Goal: Task Accomplishment & Management: Manage account settings

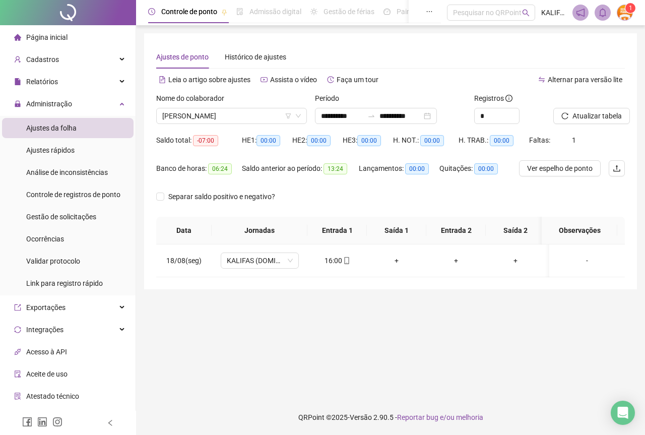
click at [218, 124] on div "Nome do colaborador SANDRA RODRIGUES DOS SANTOS" at bounding box center [231, 112] width 159 height 39
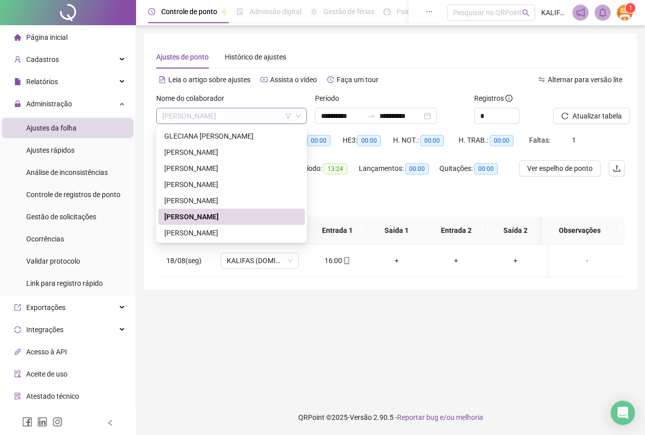
click at [219, 116] on span "[PERSON_NAME]" at bounding box center [231, 115] width 139 height 15
click at [204, 135] on div "GLECIANA [PERSON_NAME]" at bounding box center [231, 135] width 134 height 11
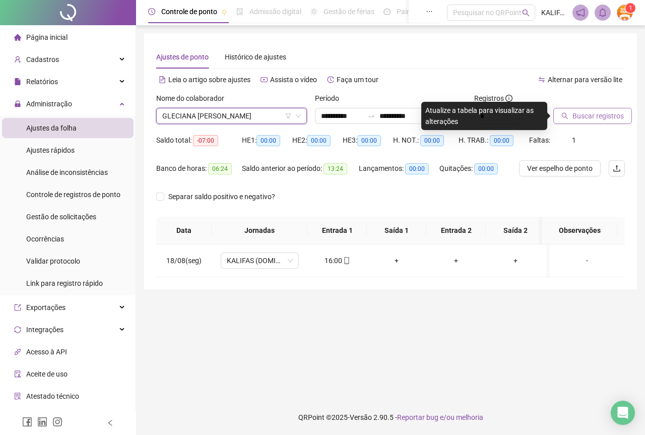
click at [592, 123] on button "Buscar registros" at bounding box center [592, 116] width 79 height 16
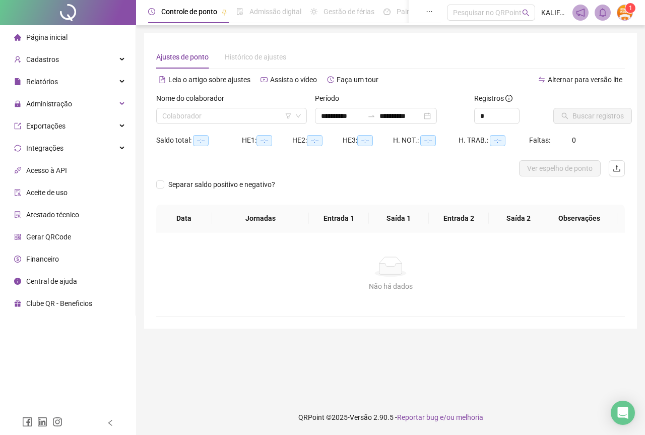
type input "**********"
click at [437, 117] on div "**********" at bounding box center [376, 116] width 122 height 16
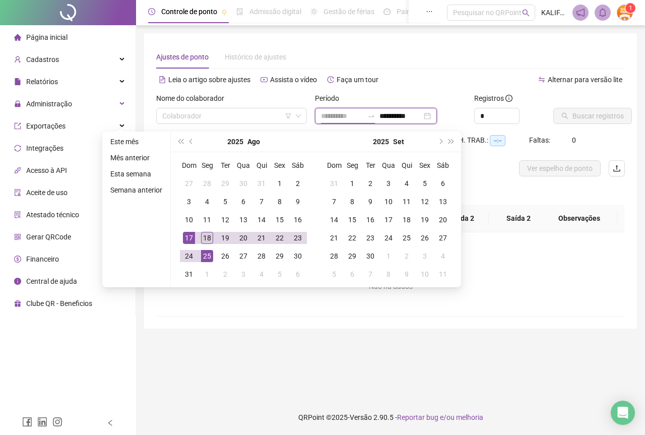
type input "**********"
click at [210, 238] on div "18" at bounding box center [207, 238] width 12 height 12
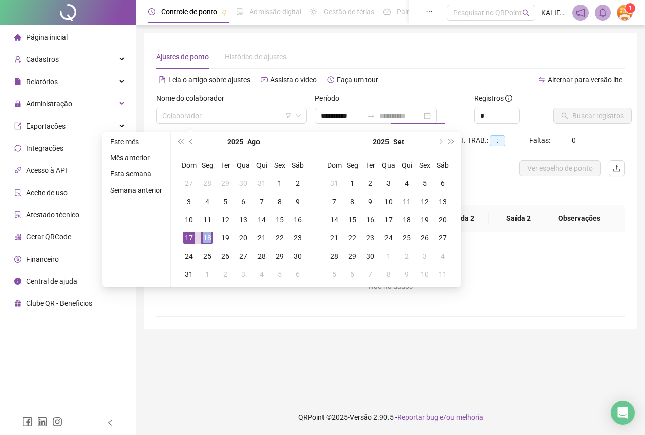
click at [210, 238] on div "18" at bounding box center [207, 238] width 12 height 12
type input "**********"
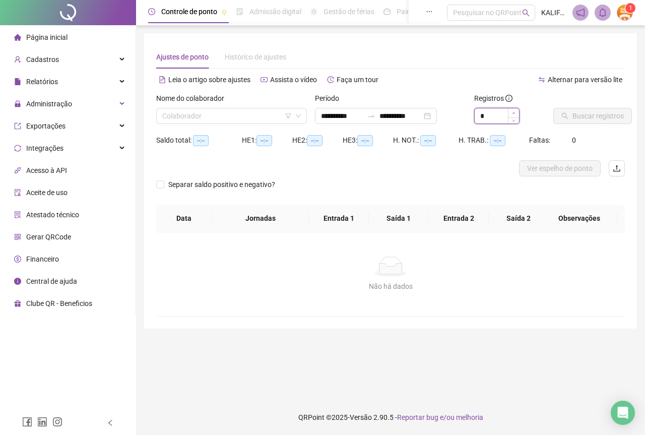
type input "*"
click at [513, 112] on icon "up" at bounding box center [514, 113] width 4 height 4
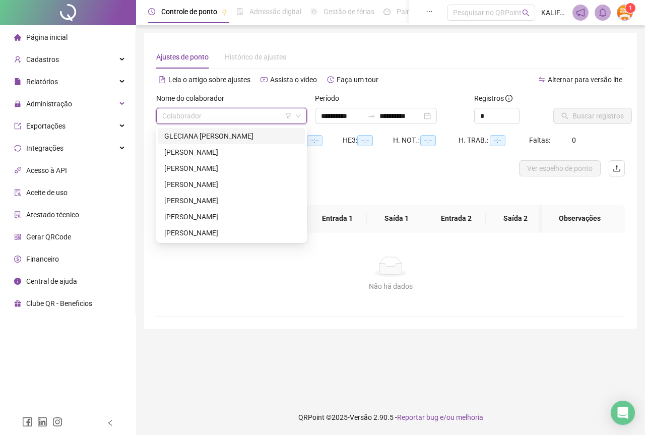
click at [247, 120] on input "search" at bounding box center [226, 115] width 129 height 15
click at [218, 140] on div "GLECIANA [PERSON_NAME]" at bounding box center [231, 135] width 134 height 11
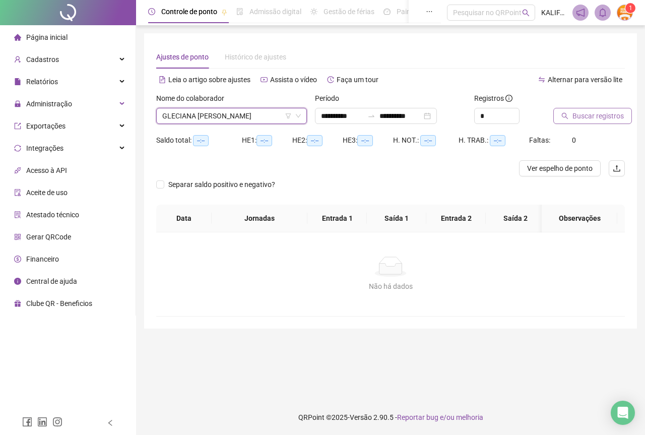
click at [577, 115] on span "Buscar registros" at bounding box center [597, 115] width 51 height 11
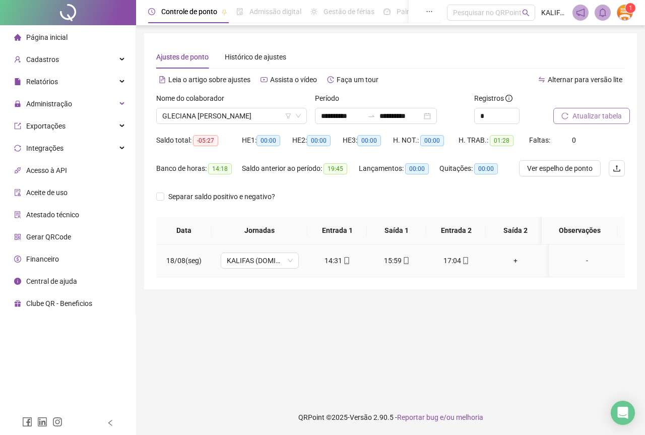
click at [349, 265] on div "14:31" at bounding box center [336, 260] width 43 height 11
type input "**********"
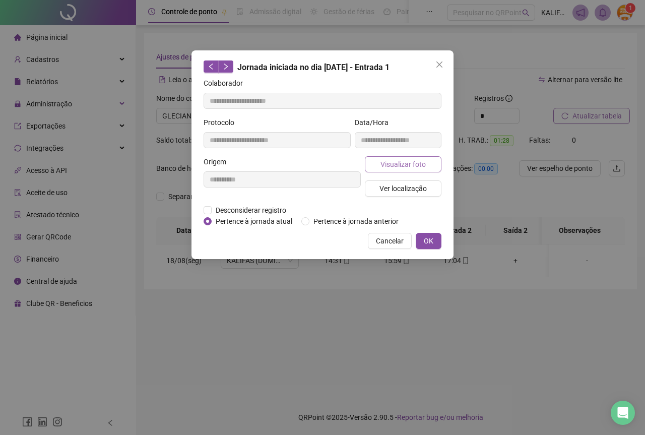
click at [373, 165] on button "Visualizar foto" at bounding box center [403, 164] width 77 height 16
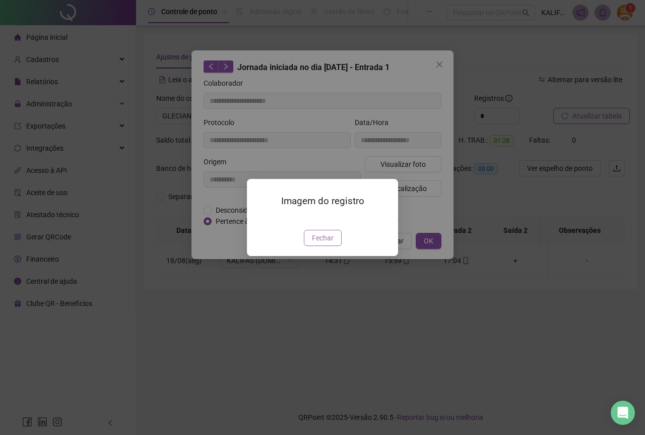
click at [321, 243] on span "Fechar" at bounding box center [323, 237] width 22 height 11
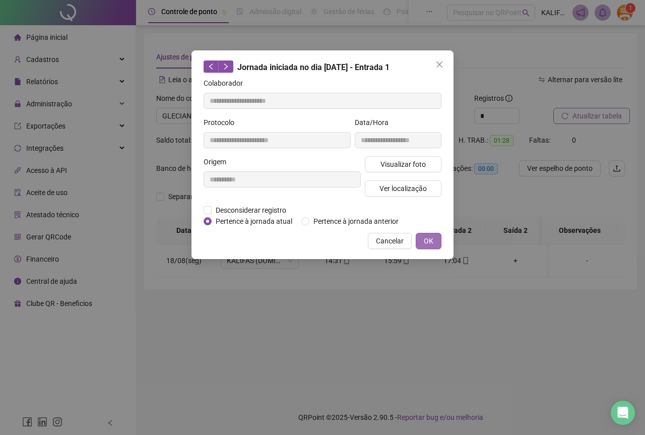
click at [423, 242] on button "OK" at bounding box center [429, 241] width 26 height 16
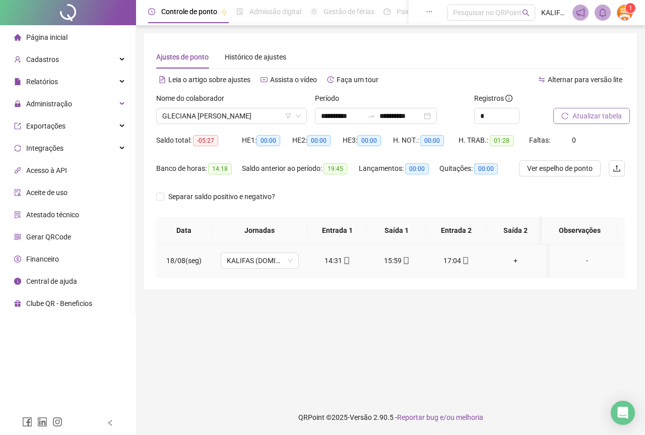
click at [412, 257] on div "15:59" at bounding box center [396, 260] width 43 height 11
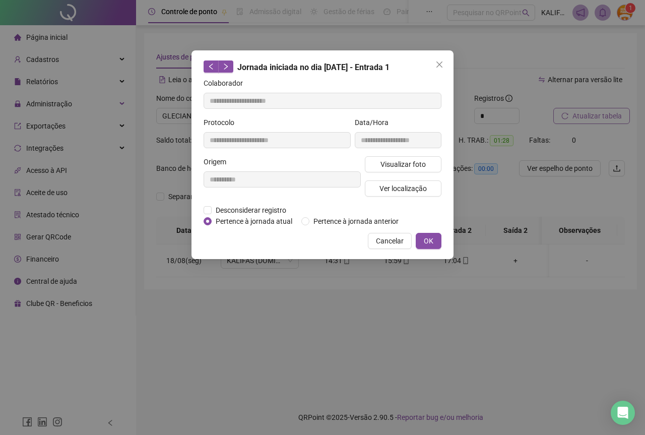
type input "**********"
click at [399, 171] on button "Visualizar foto" at bounding box center [403, 164] width 77 height 16
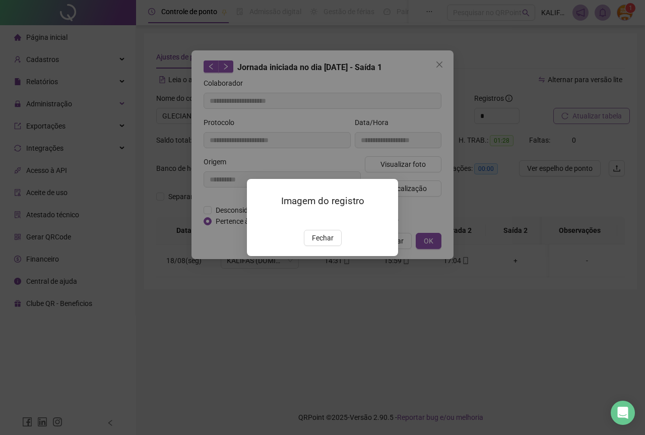
click at [313, 243] on span "Fechar" at bounding box center [323, 237] width 22 height 11
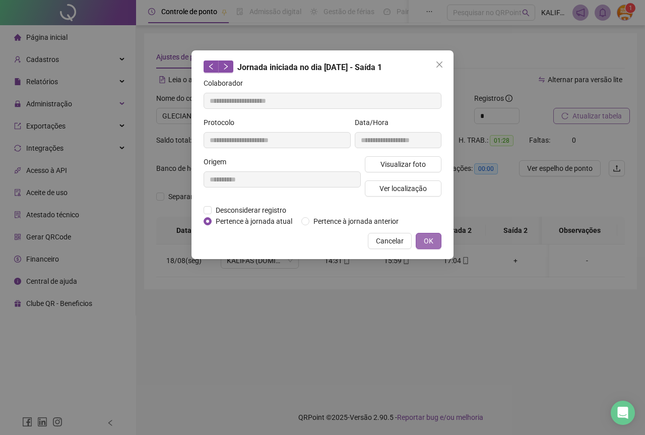
click at [436, 248] on button "OK" at bounding box center [429, 241] width 26 height 16
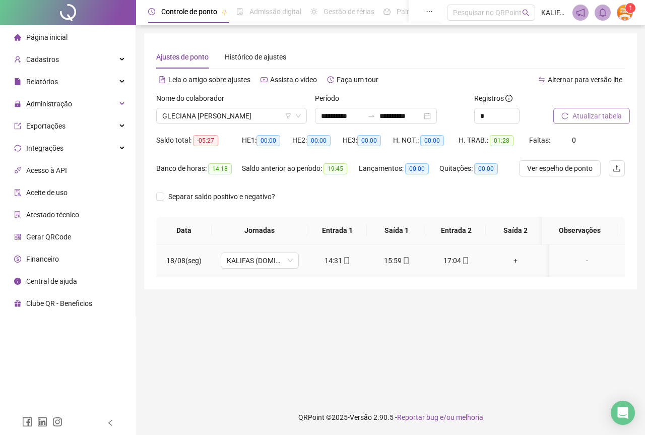
click at [343, 258] on icon "mobile" at bounding box center [346, 260] width 7 height 7
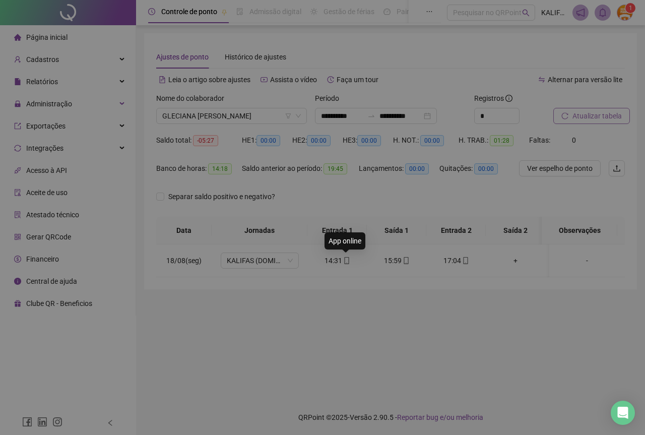
type input "**********"
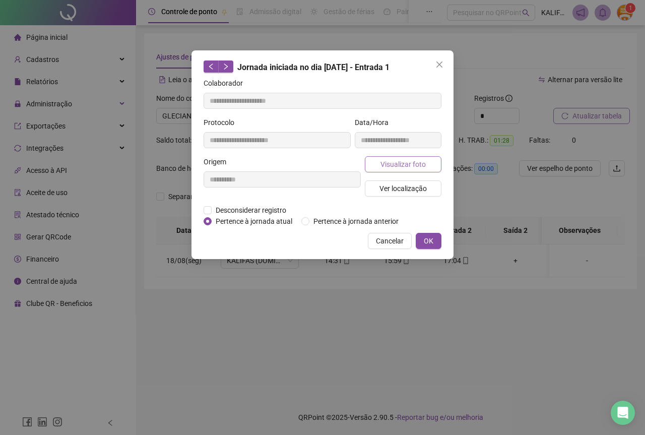
click at [394, 161] on span "Visualizar foto" at bounding box center [402, 164] width 45 height 11
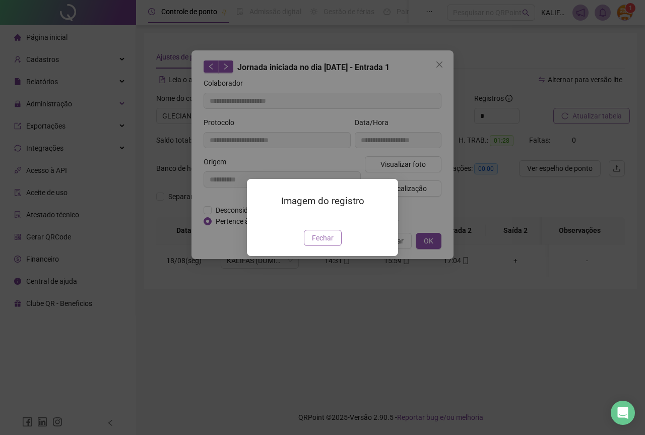
click at [331, 243] on span "Fechar" at bounding box center [323, 237] width 22 height 11
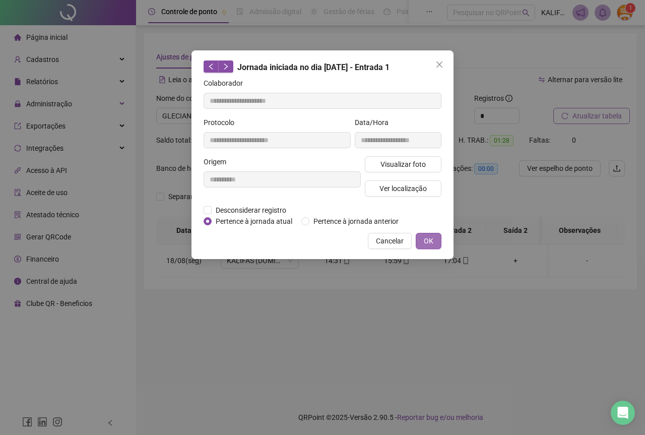
click at [433, 233] on button "OK" at bounding box center [429, 241] width 26 height 16
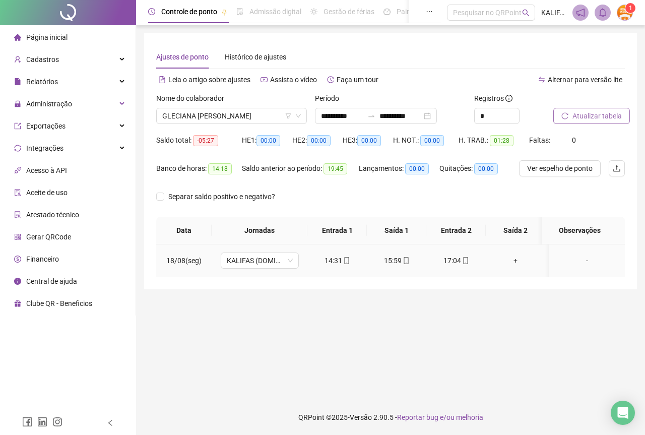
click at [388, 256] on div "15:59" at bounding box center [396, 260] width 43 height 11
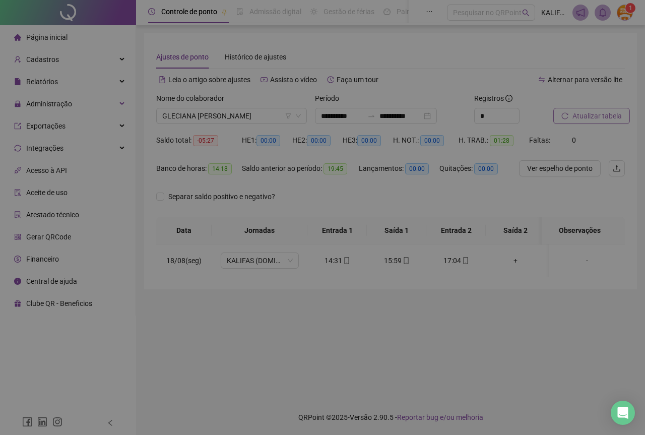
type input "**********"
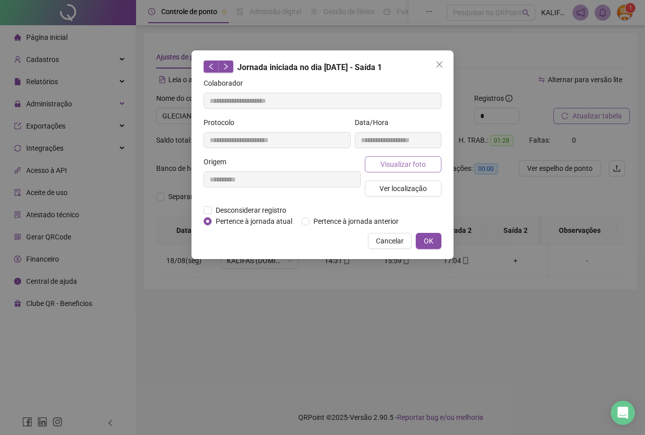
click at [415, 161] on span "Visualizar foto" at bounding box center [402, 164] width 45 height 11
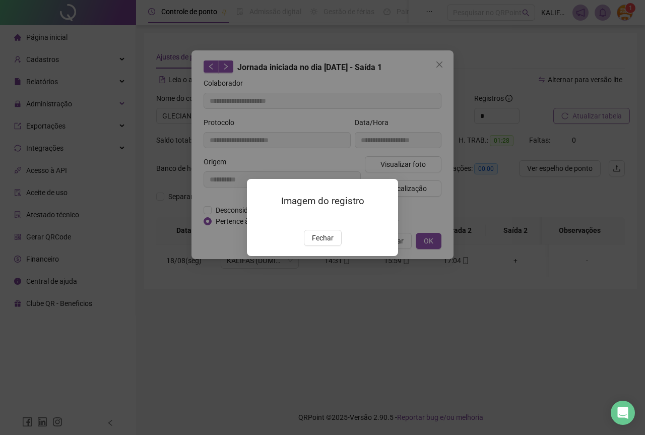
click at [311, 256] on div "Imagem do registro Fechar" at bounding box center [322, 217] width 151 height 77
click at [324, 243] on span "Fechar" at bounding box center [323, 237] width 22 height 11
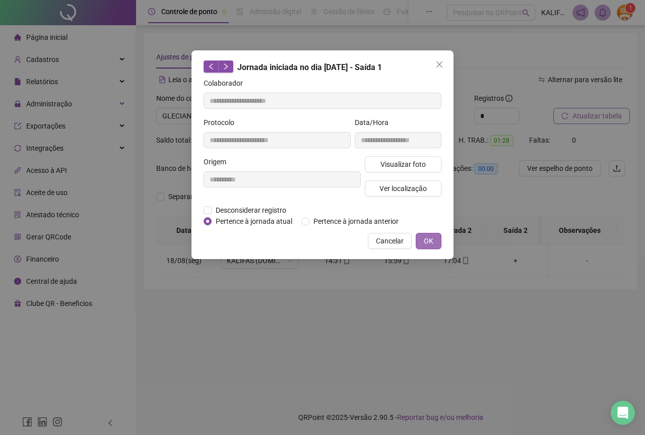
click at [422, 237] on button "OK" at bounding box center [429, 241] width 26 height 16
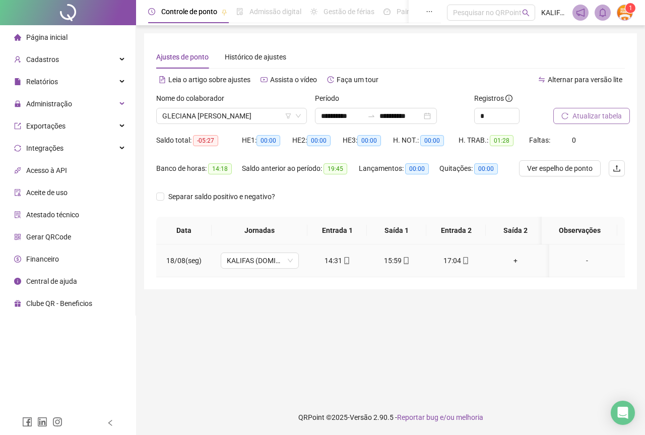
click at [469, 260] on div "17:04" at bounding box center [455, 260] width 43 height 11
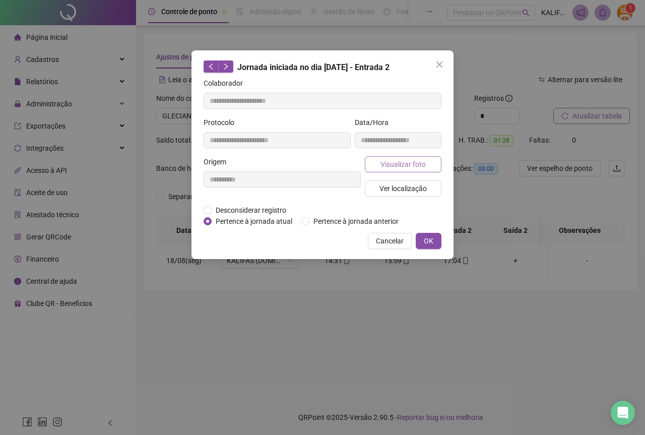
click at [405, 161] on span "Visualizar foto" at bounding box center [402, 164] width 45 height 11
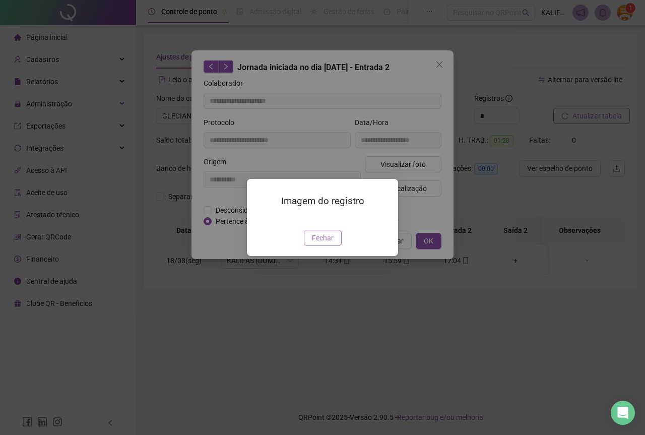
click at [317, 243] on span "Fechar" at bounding box center [323, 237] width 22 height 11
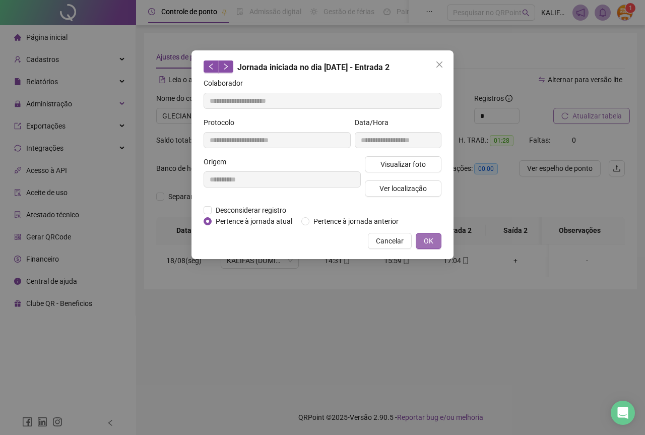
click at [423, 242] on button "OK" at bounding box center [429, 241] width 26 height 16
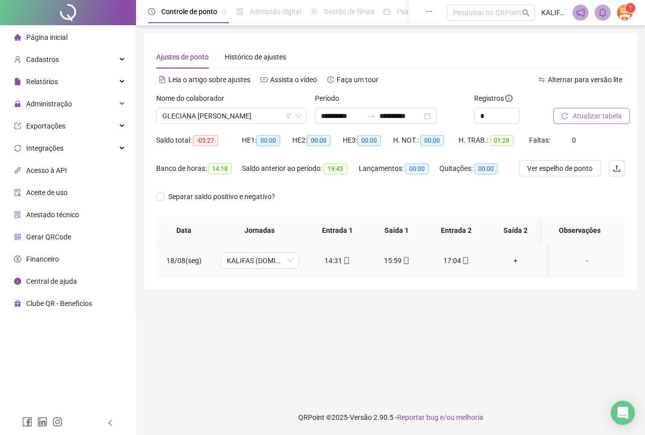
click at [461, 259] on span "mobile" at bounding box center [465, 260] width 8 height 7
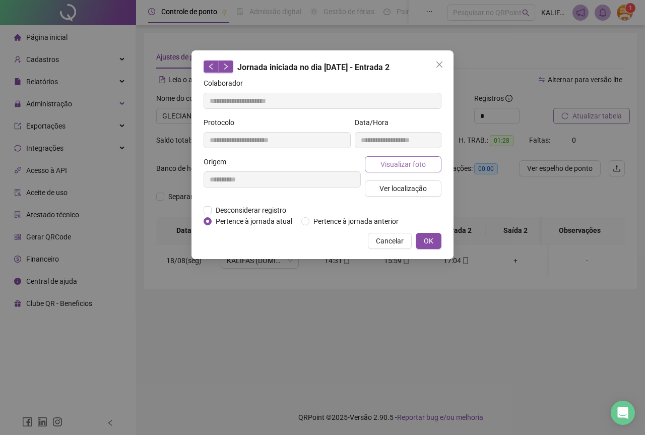
click at [418, 167] on span "Visualizar foto" at bounding box center [402, 164] width 45 height 11
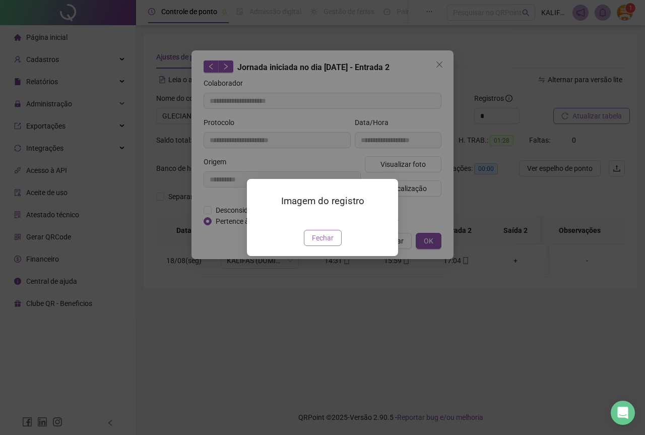
click at [320, 243] on span "Fechar" at bounding box center [323, 237] width 22 height 11
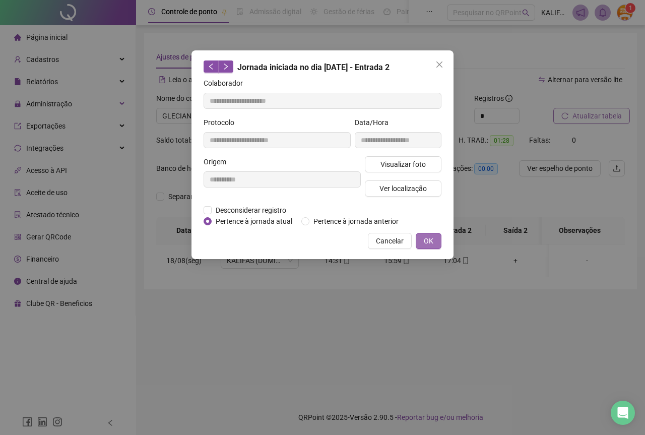
click at [433, 240] on span "OK" at bounding box center [429, 240] width 10 height 11
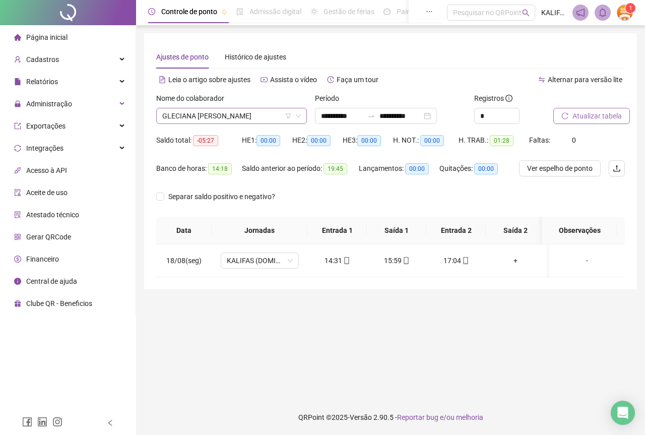
click at [251, 112] on span "GLECIANA [PERSON_NAME]" at bounding box center [231, 115] width 139 height 15
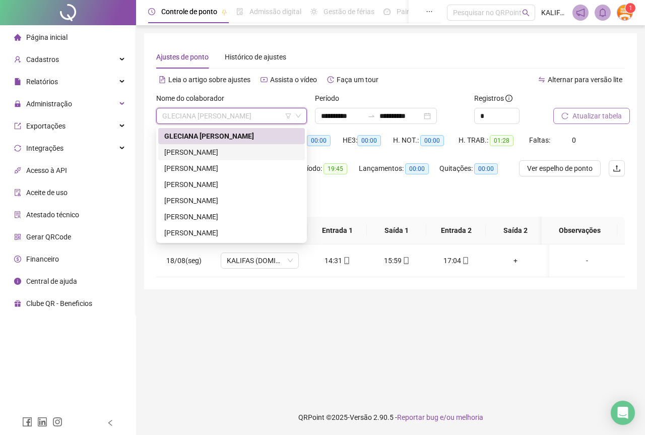
drag, startPoint x: 234, startPoint y: 153, endPoint x: 303, endPoint y: 147, distance: 69.7
click at [233, 153] on div "[PERSON_NAME]" at bounding box center [231, 152] width 134 height 11
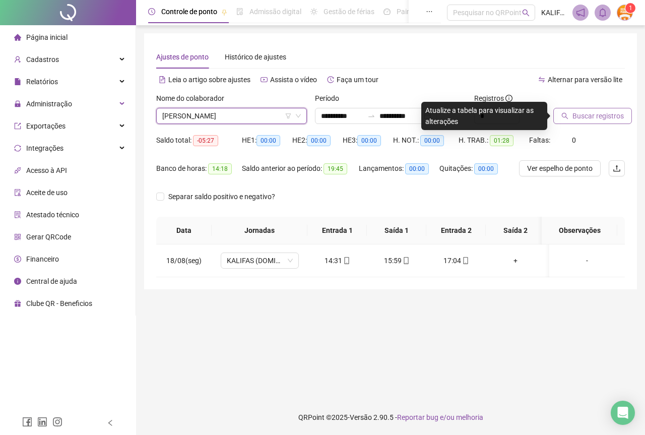
click at [568, 119] on button "Buscar registros" at bounding box center [592, 116] width 79 height 16
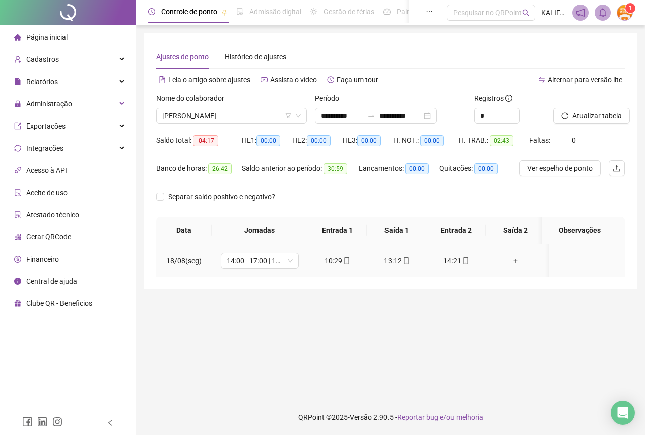
click at [458, 261] on div "14:21" at bounding box center [455, 260] width 43 height 11
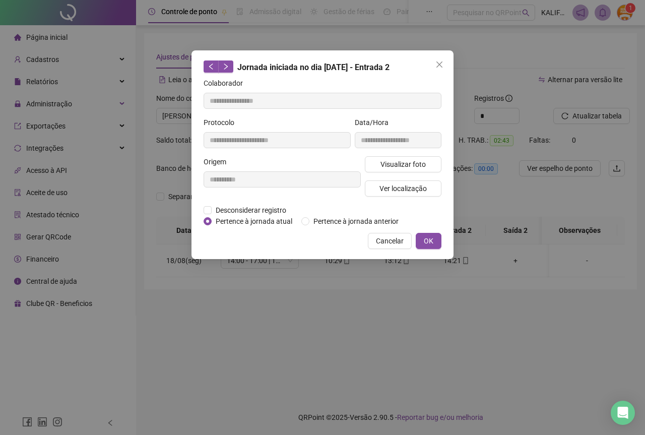
type input "**********"
click at [422, 165] on span "Visualizar foto" at bounding box center [402, 164] width 45 height 11
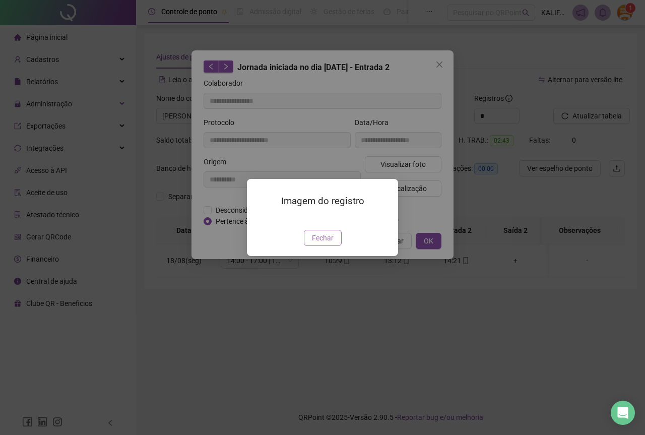
click at [310, 246] on button "Fechar" at bounding box center [323, 238] width 38 height 16
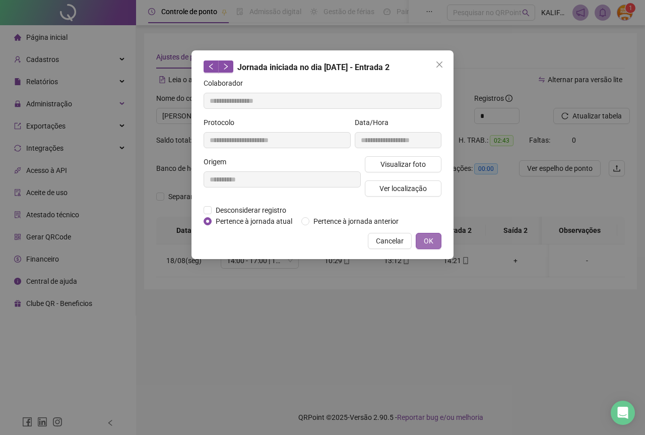
click at [429, 239] on span "OK" at bounding box center [429, 240] width 10 height 11
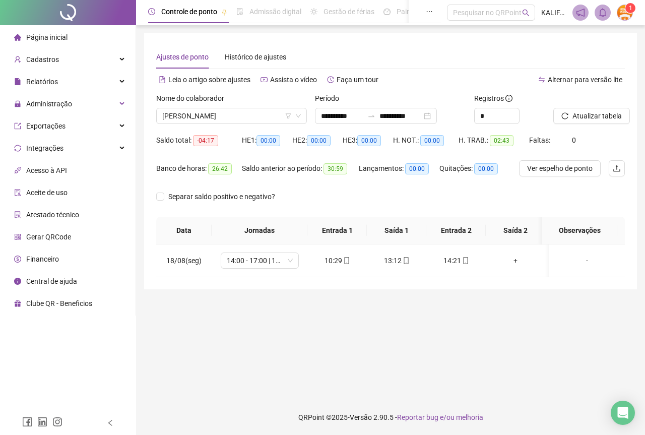
click at [407, 258] on icon "mobile" at bounding box center [405, 260] width 7 height 7
type input "**********"
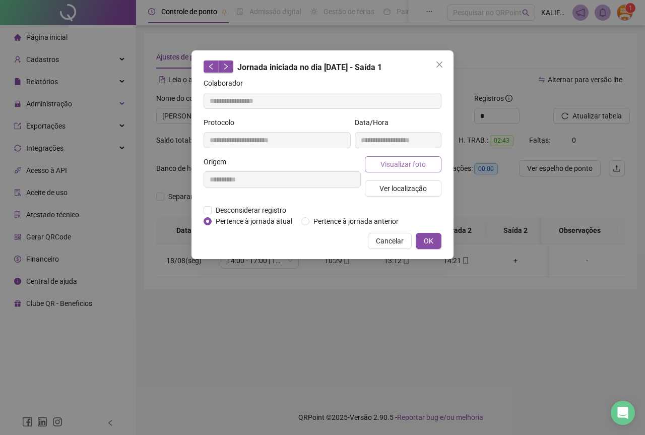
click at [418, 159] on span "Visualizar foto" at bounding box center [402, 164] width 45 height 11
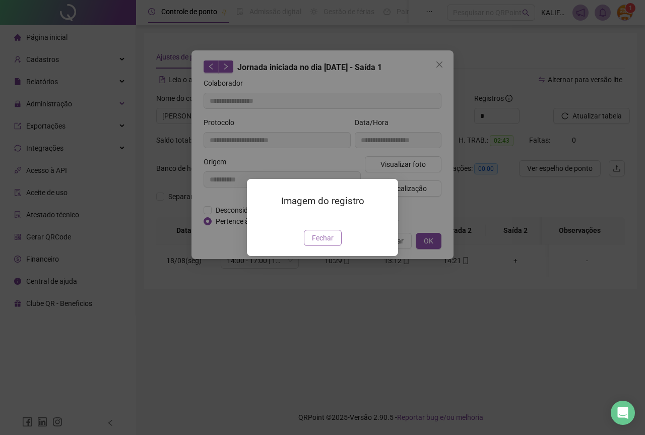
click at [322, 243] on span "Fechar" at bounding box center [323, 237] width 22 height 11
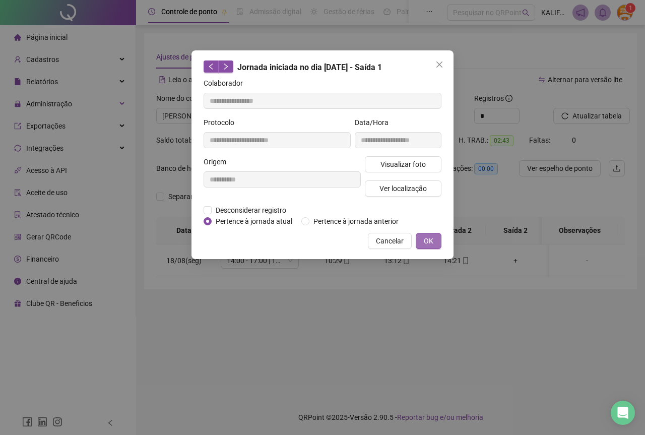
click at [423, 241] on button "OK" at bounding box center [429, 241] width 26 height 16
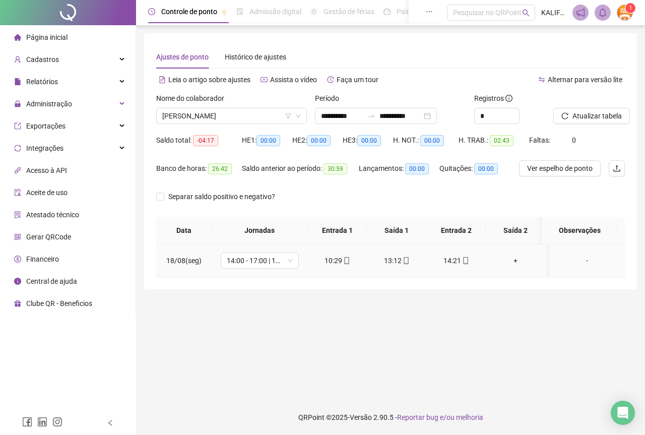
click at [334, 265] on div "10:29" at bounding box center [336, 260] width 43 height 11
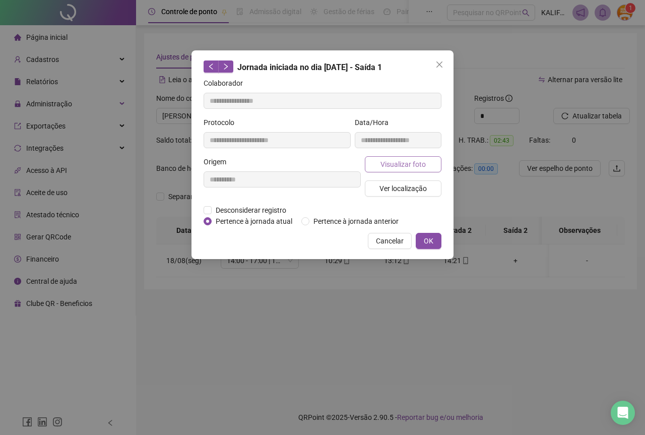
type input "**********"
click at [399, 163] on span "Visualizar foto" at bounding box center [402, 164] width 45 height 11
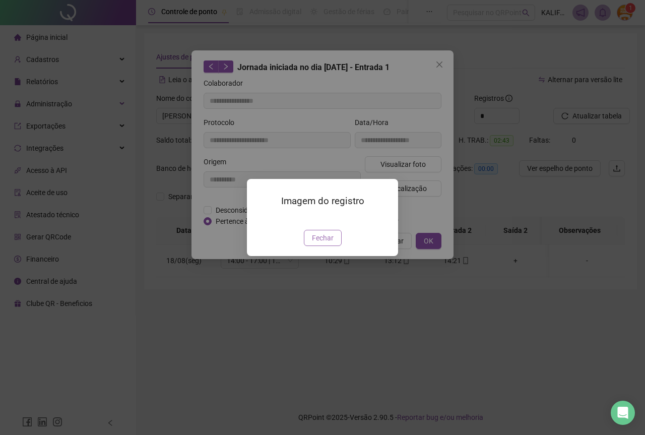
drag, startPoint x: 315, startPoint y: 294, endPoint x: 346, endPoint y: 289, distance: 31.2
click at [315, 243] on span "Fechar" at bounding box center [323, 237] width 22 height 11
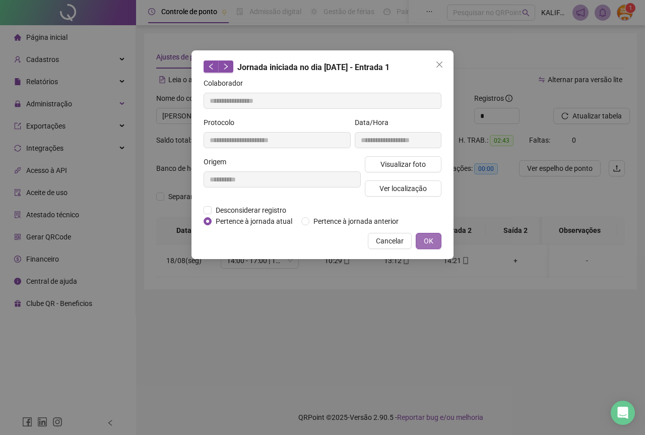
click at [441, 235] on button "OK" at bounding box center [429, 241] width 26 height 16
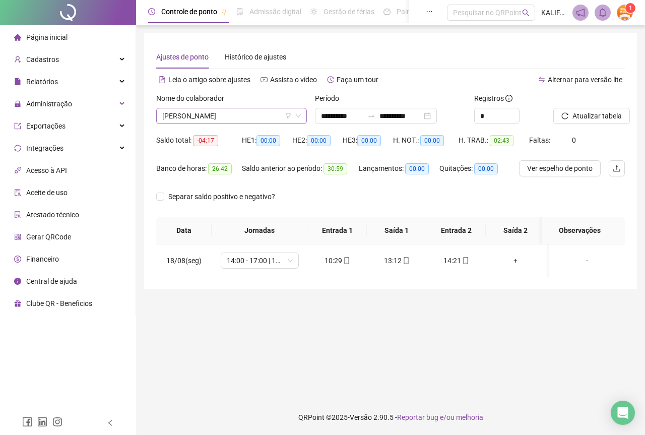
click at [255, 122] on span "[PERSON_NAME]" at bounding box center [231, 115] width 139 height 15
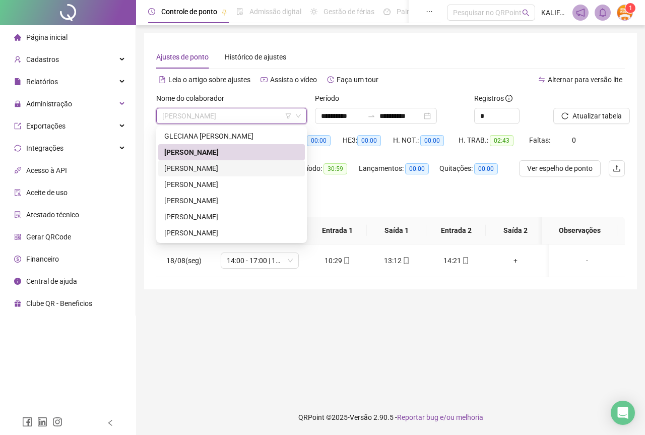
drag, startPoint x: 226, startPoint y: 167, endPoint x: 449, endPoint y: 139, distance: 224.8
click at [226, 166] on div "[PERSON_NAME]" at bounding box center [231, 168] width 134 height 11
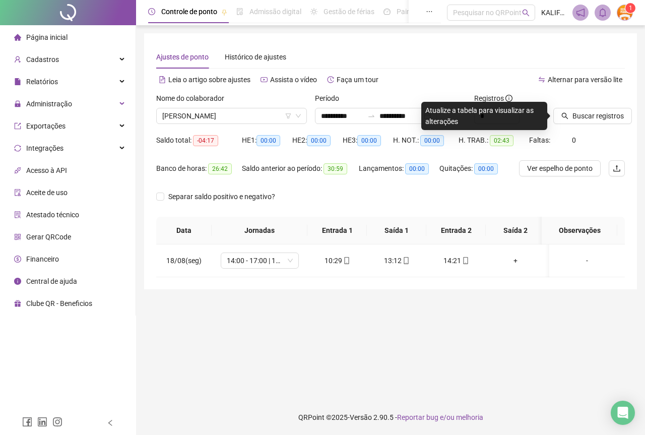
click at [576, 105] on div at bounding box center [576, 100] width 46 height 15
click at [573, 110] on span "Buscar registros" at bounding box center [597, 115] width 51 height 11
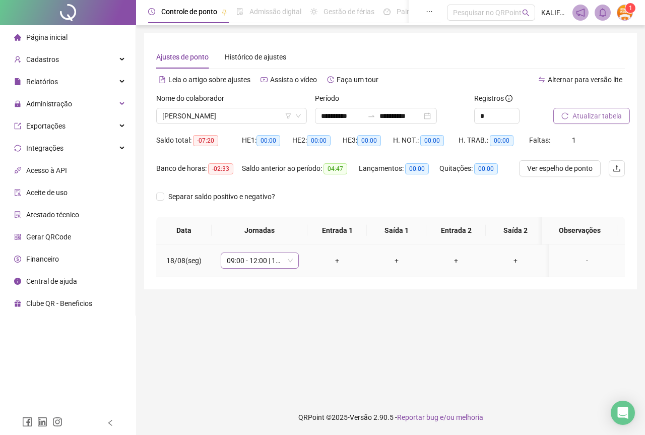
click at [273, 262] on span "09:00 - 12:00 | 13:00 - 17:20" at bounding box center [260, 260] width 66 height 15
type input "***"
click at [250, 298] on div "Folga" at bounding box center [268, 296] width 66 height 11
click at [312, 236] on button "Sim" at bounding box center [307, 234] width 20 height 12
click at [210, 118] on span "[PERSON_NAME]" at bounding box center [231, 115] width 139 height 15
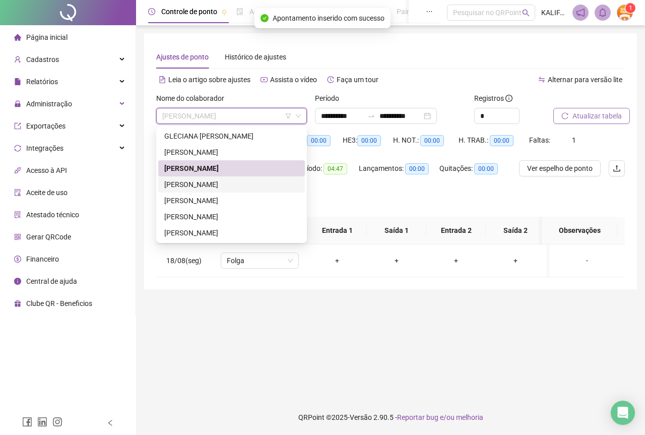
click at [211, 183] on div "[PERSON_NAME]" at bounding box center [231, 184] width 134 height 11
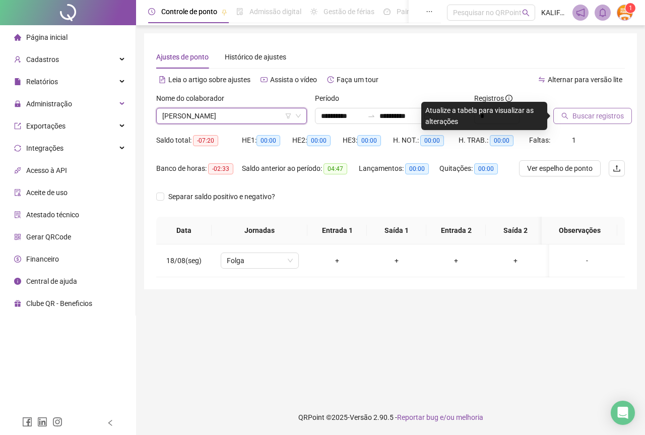
click at [602, 116] on span "Buscar registros" at bounding box center [597, 115] width 51 height 11
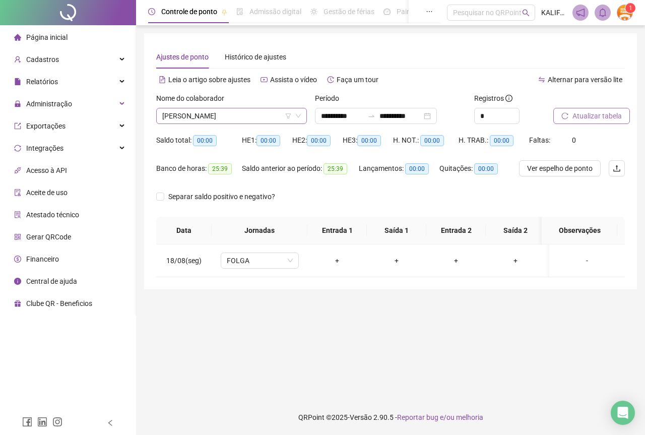
click at [234, 115] on span "[PERSON_NAME]" at bounding box center [231, 115] width 139 height 15
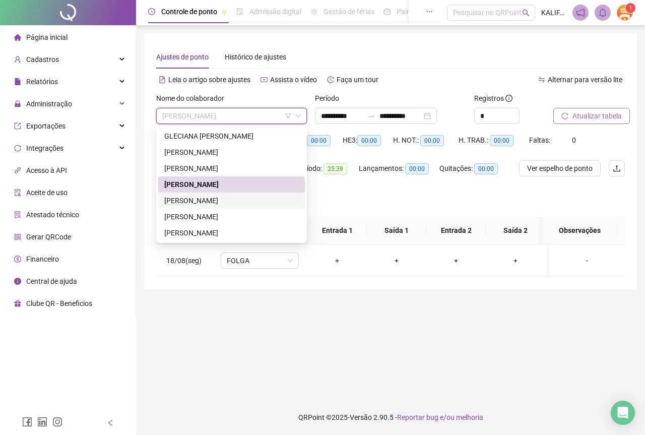
click at [226, 208] on div "[PERSON_NAME]" at bounding box center [231, 200] width 147 height 16
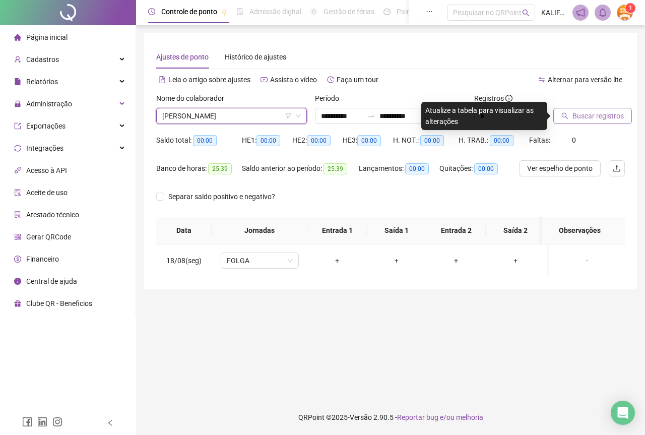
click at [588, 123] on button "Buscar registros" at bounding box center [592, 116] width 79 height 16
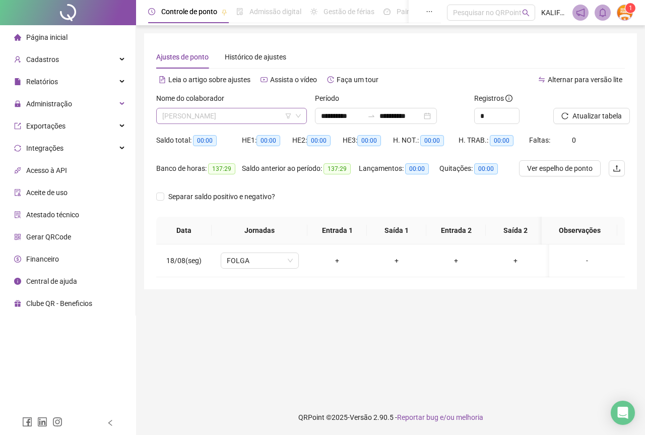
click at [231, 115] on span "[PERSON_NAME]" at bounding box center [231, 115] width 139 height 15
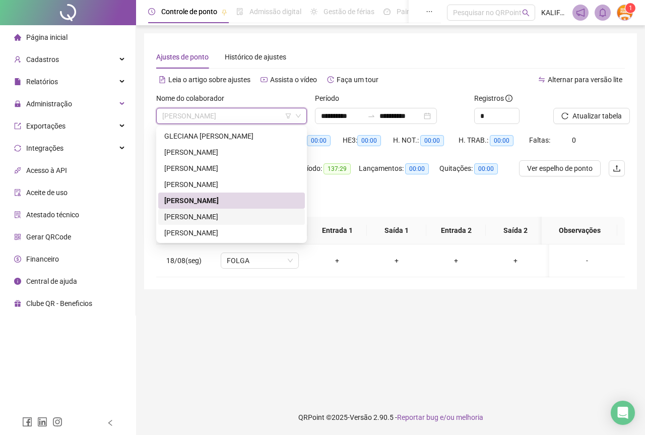
click at [226, 222] on div "[PERSON_NAME]" at bounding box center [231, 216] width 134 height 11
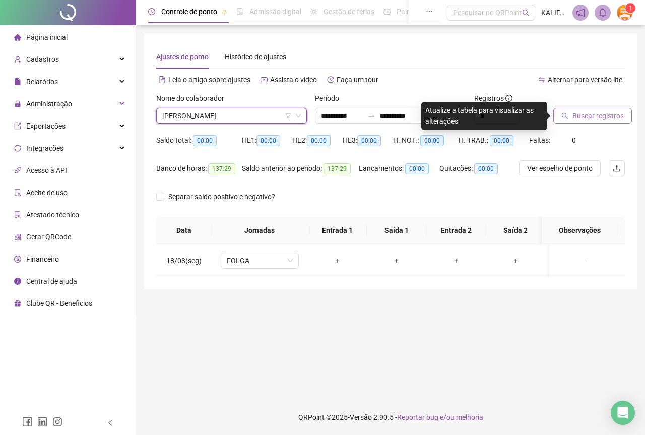
click at [614, 118] on span "Buscar registros" at bounding box center [597, 115] width 51 height 11
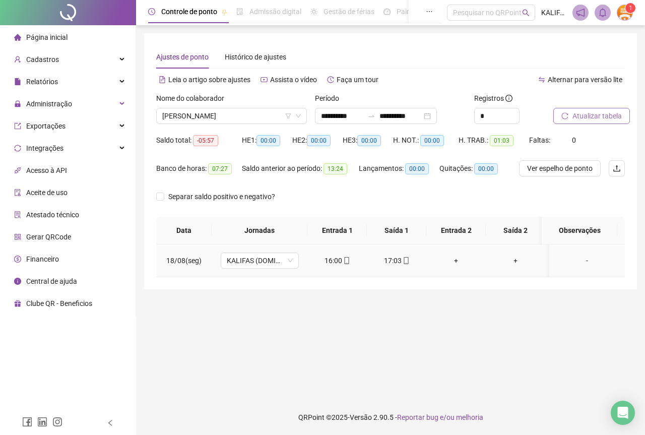
click at [402, 260] on icon "mobile" at bounding box center [405, 260] width 7 height 7
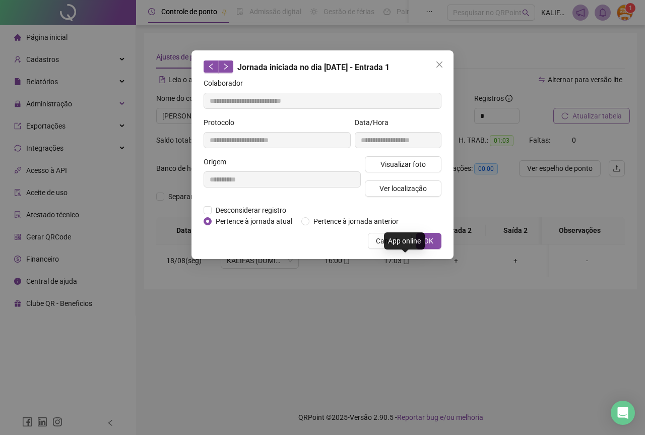
type input "**********"
click at [402, 156] on button "Visualizar foto" at bounding box center [403, 164] width 77 height 16
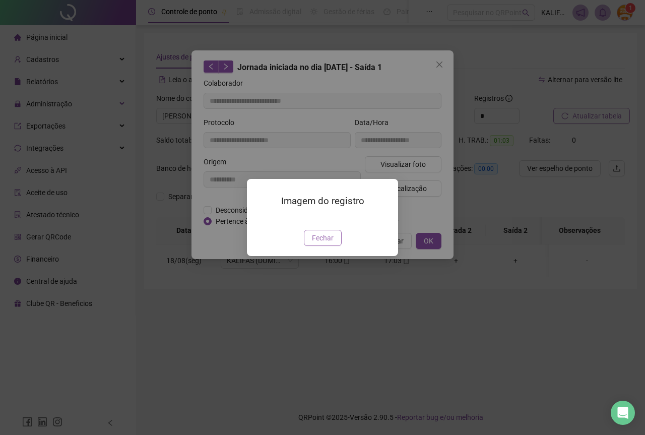
click at [339, 246] on button "Fechar" at bounding box center [323, 238] width 38 height 16
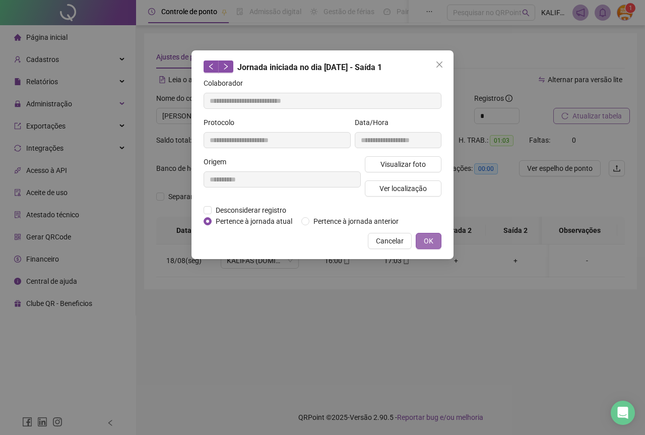
click at [428, 237] on span "OK" at bounding box center [429, 240] width 10 height 11
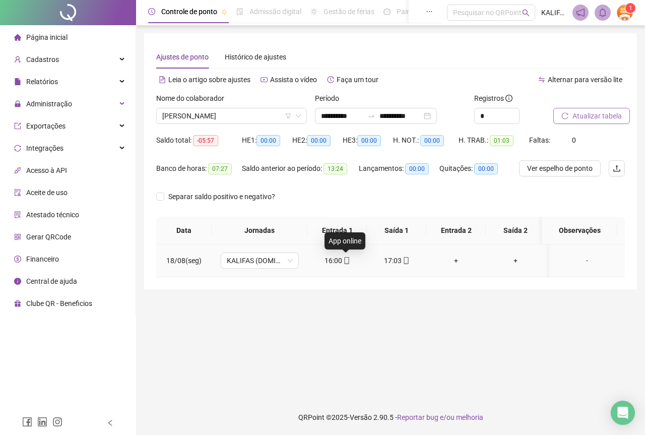
click at [345, 262] on icon "mobile" at bounding box center [346, 260] width 7 height 7
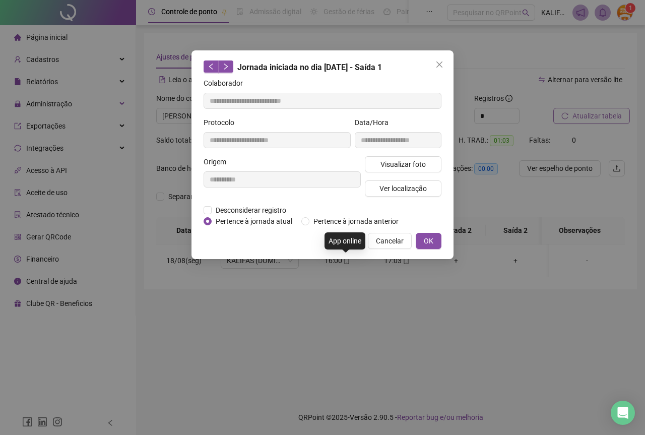
type input "**********"
click at [395, 163] on span "Visualizar foto" at bounding box center [402, 164] width 45 height 11
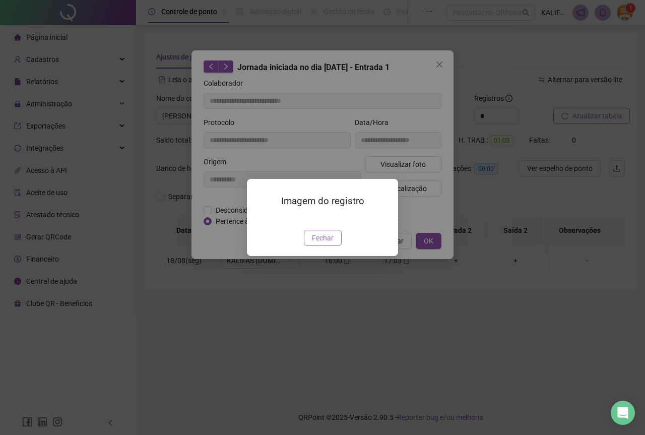
click at [318, 243] on span "Fechar" at bounding box center [323, 237] width 22 height 11
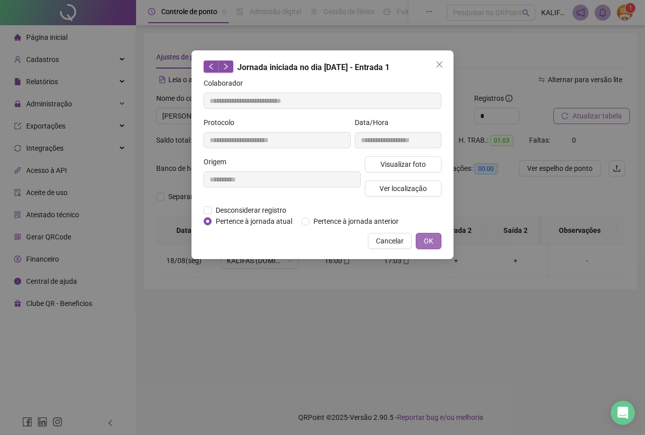
click at [423, 237] on button "OK" at bounding box center [429, 241] width 26 height 16
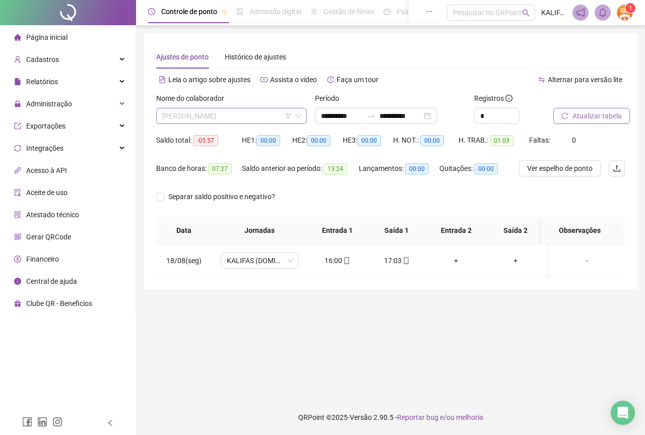
click at [237, 116] on span "[PERSON_NAME]" at bounding box center [231, 115] width 139 height 15
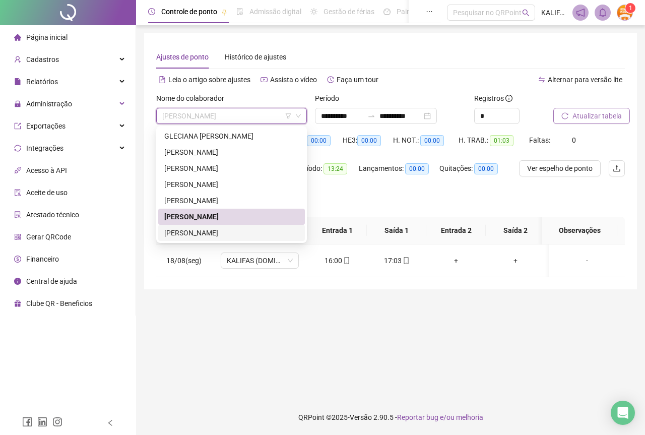
drag, startPoint x: 228, startPoint y: 233, endPoint x: 377, endPoint y: 194, distance: 154.7
click at [228, 233] on div "[PERSON_NAME]" at bounding box center [231, 232] width 134 height 11
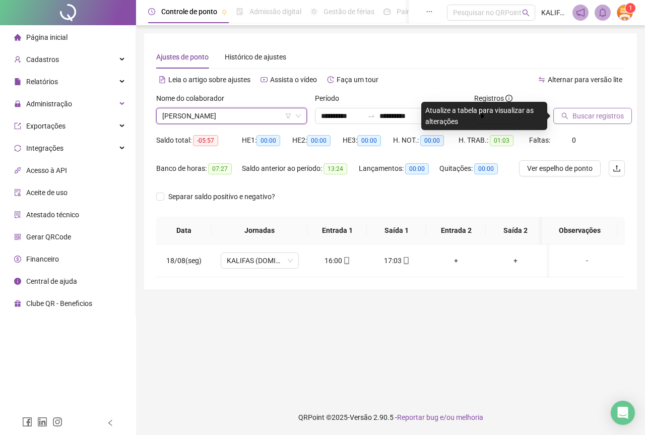
click at [576, 116] on span "Buscar registros" at bounding box center [597, 115] width 51 height 11
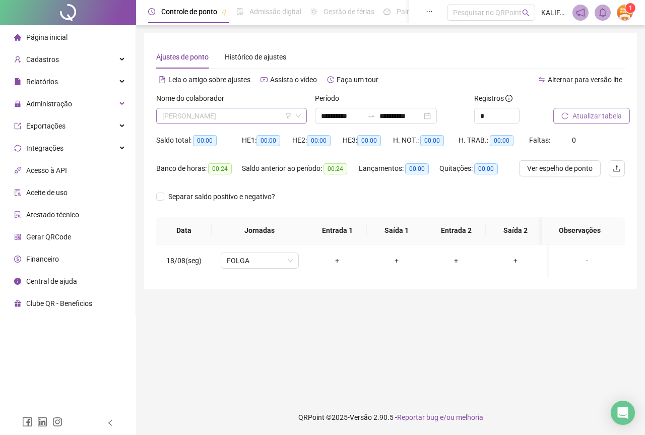
click at [237, 111] on span "[PERSON_NAME]" at bounding box center [231, 115] width 139 height 15
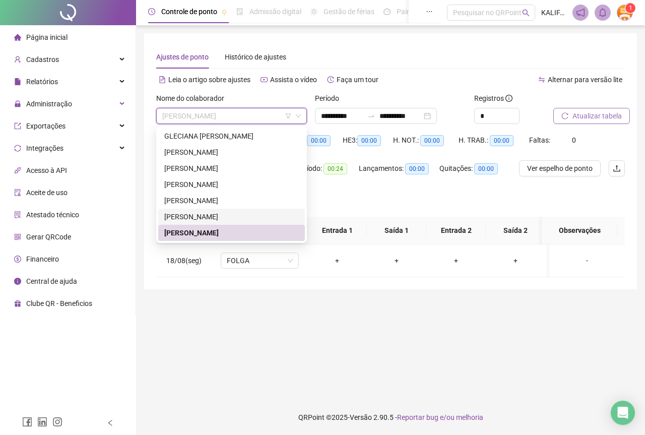
click at [222, 215] on div "[PERSON_NAME]" at bounding box center [231, 216] width 134 height 11
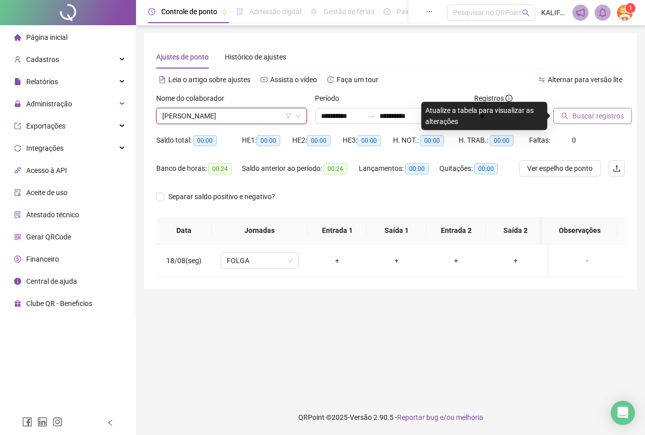
click at [574, 113] on span "Buscar registros" at bounding box center [597, 115] width 51 height 11
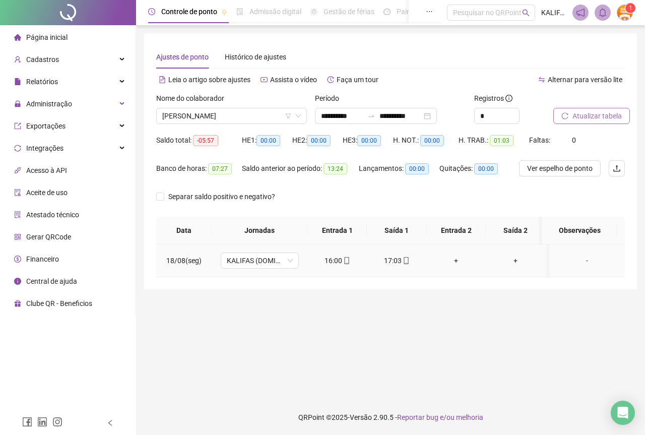
click at [405, 262] on icon "mobile" at bounding box center [405, 260] width 7 height 7
type input "**********"
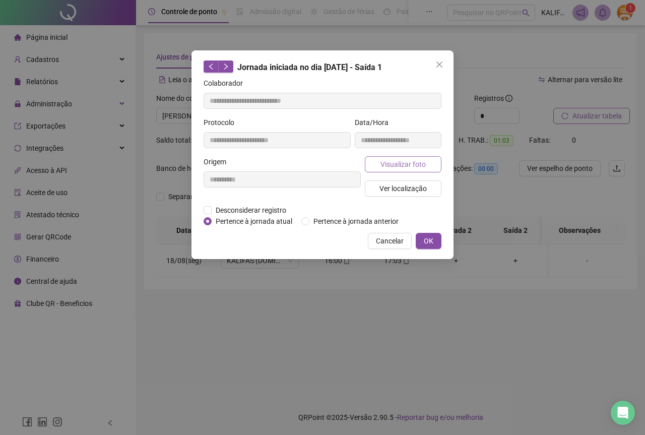
click at [403, 165] on span "Visualizar foto" at bounding box center [402, 164] width 45 height 11
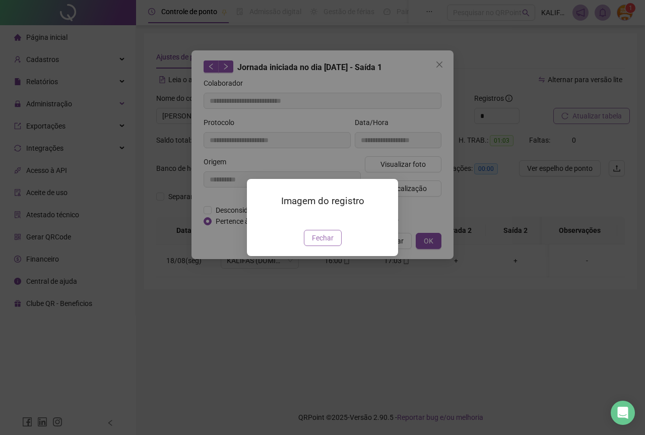
click at [317, 243] on span "Fechar" at bounding box center [323, 237] width 22 height 11
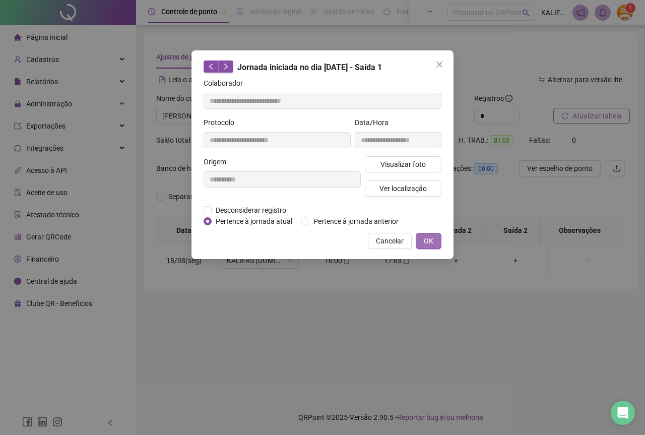
click at [428, 235] on span "OK" at bounding box center [429, 240] width 10 height 11
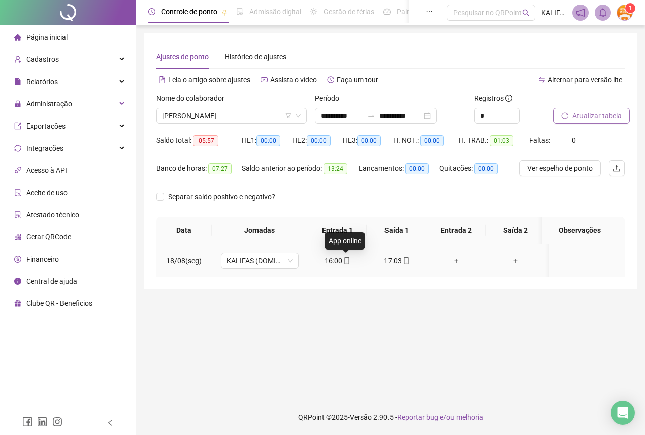
click at [347, 262] on icon "mobile" at bounding box center [346, 260] width 7 height 7
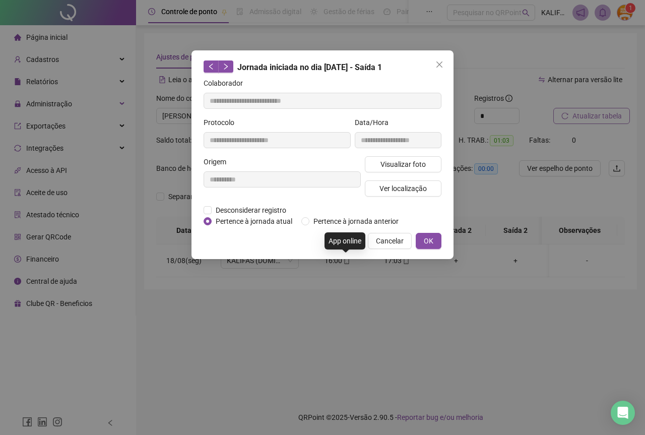
type input "**********"
click at [390, 168] on span "Visualizar foto" at bounding box center [402, 164] width 45 height 11
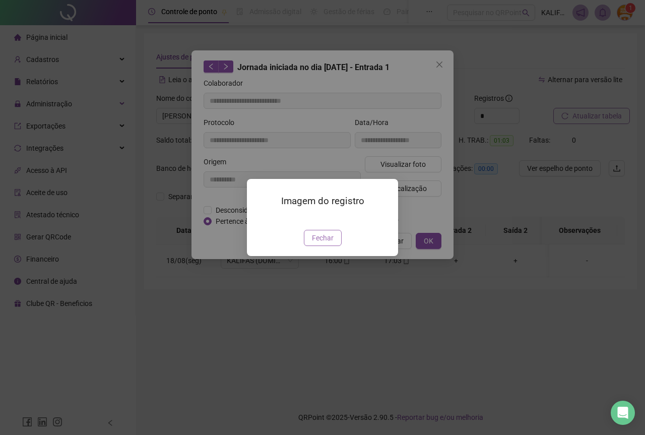
click at [328, 243] on span "Fechar" at bounding box center [323, 237] width 22 height 11
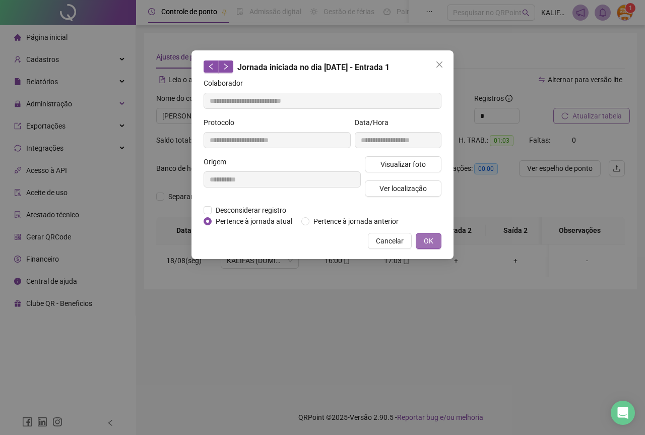
click at [420, 238] on button "OK" at bounding box center [429, 241] width 26 height 16
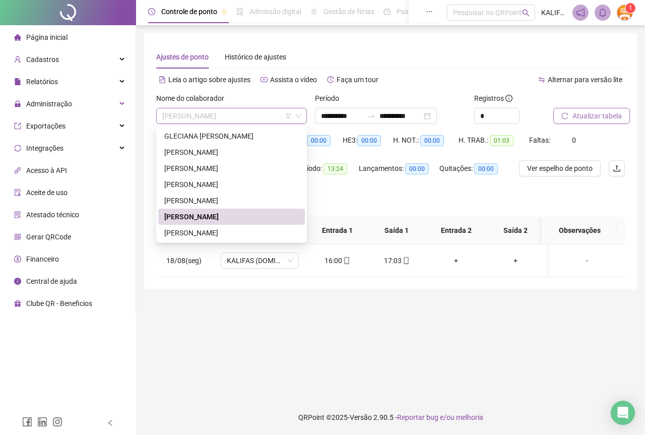
click at [275, 117] on span "[PERSON_NAME]" at bounding box center [231, 115] width 139 height 15
click at [234, 139] on div "GLECIANA [PERSON_NAME]" at bounding box center [231, 135] width 134 height 11
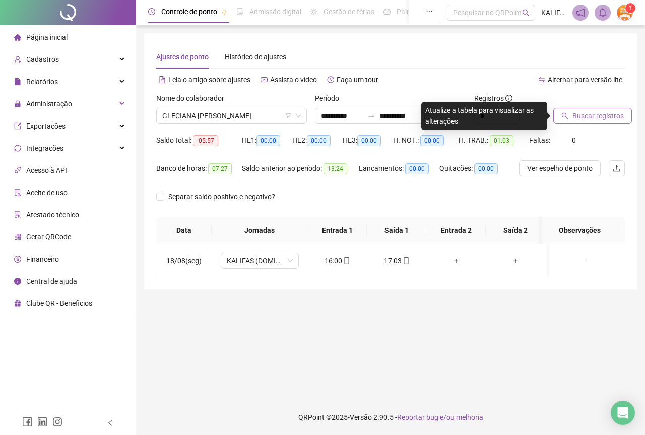
click at [596, 124] on div "Buscar registros" at bounding box center [589, 112] width 80 height 39
click at [596, 122] on button "Buscar registros" at bounding box center [592, 116] width 79 height 16
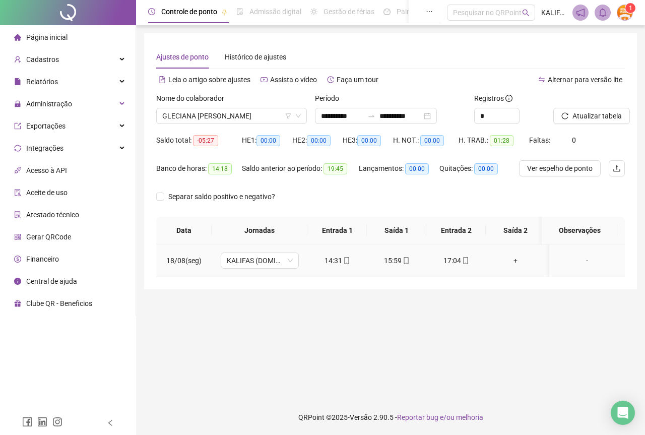
click at [351, 259] on div "14:31" at bounding box center [336, 260] width 43 height 11
type input "**********"
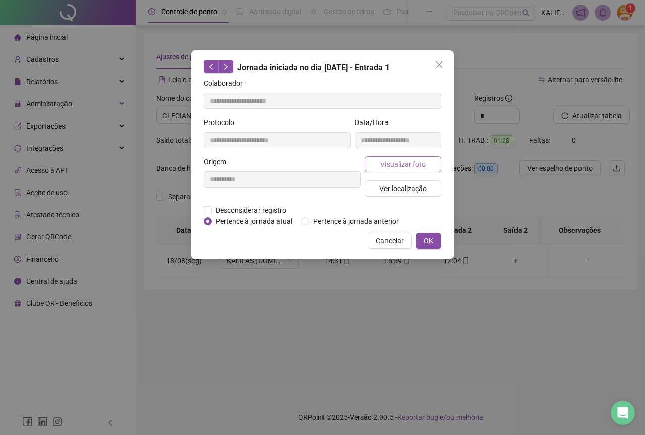
click at [384, 156] on button "Visualizar foto" at bounding box center [403, 164] width 77 height 16
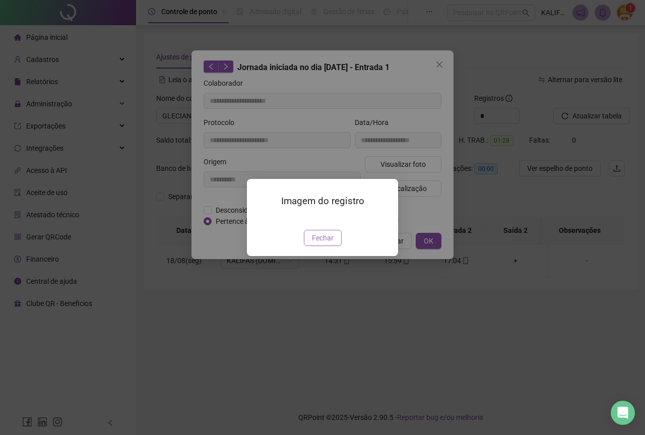
click at [323, 243] on span "Fechar" at bounding box center [323, 237] width 22 height 11
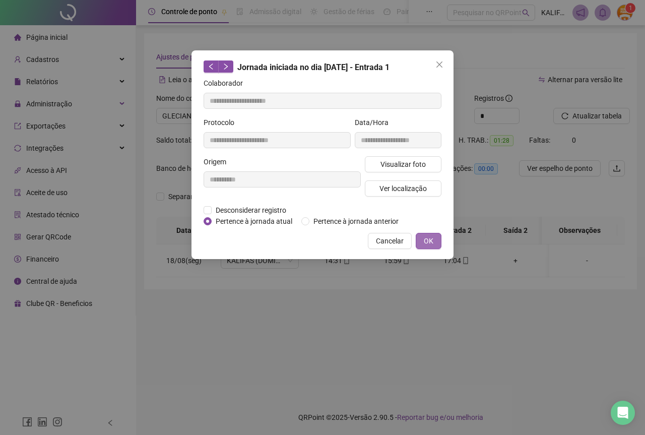
click at [423, 247] on button "OK" at bounding box center [429, 241] width 26 height 16
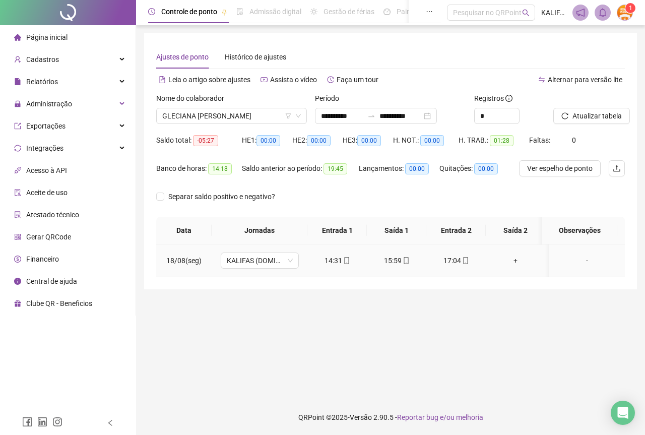
click at [405, 262] on icon "mobile" at bounding box center [405, 260] width 5 height 7
type input "**********"
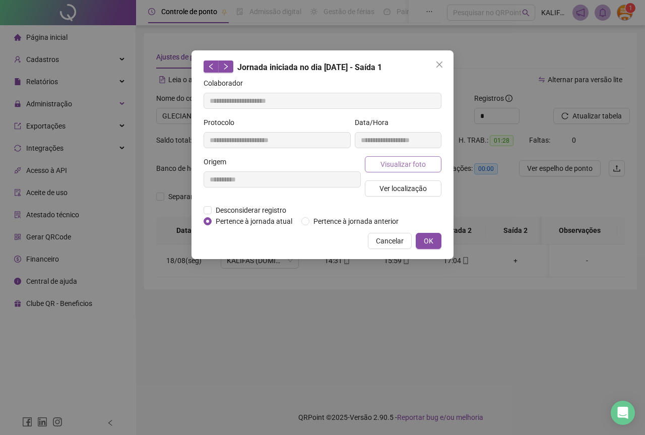
click at [422, 169] on span "Visualizar foto" at bounding box center [402, 164] width 45 height 11
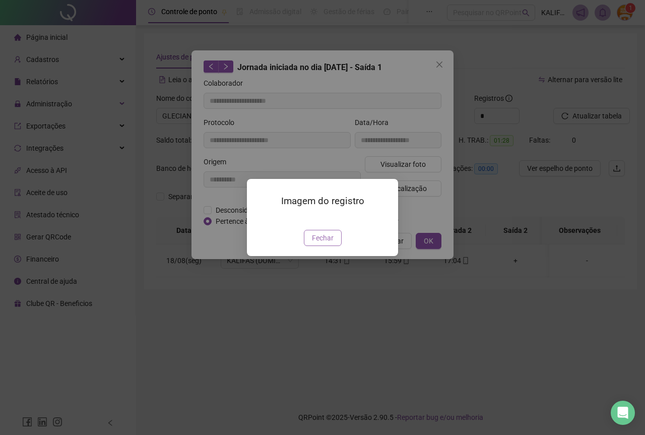
click at [321, 243] on span "Fechar" at bounding box center [323, 237] width 22 height 11
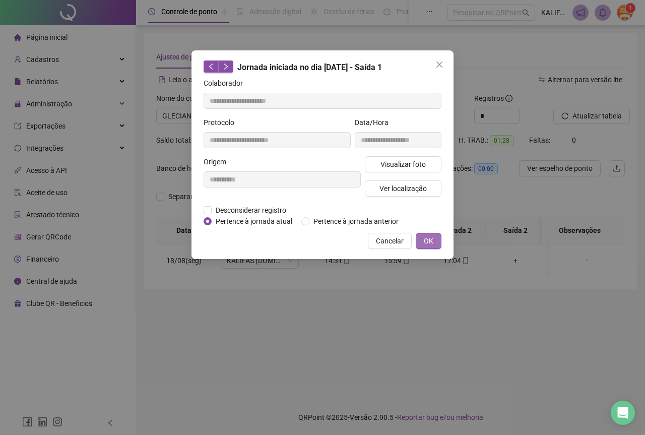
click at [425, 241] on span "OK" at bounding box center [429, 240] width 10 height 11
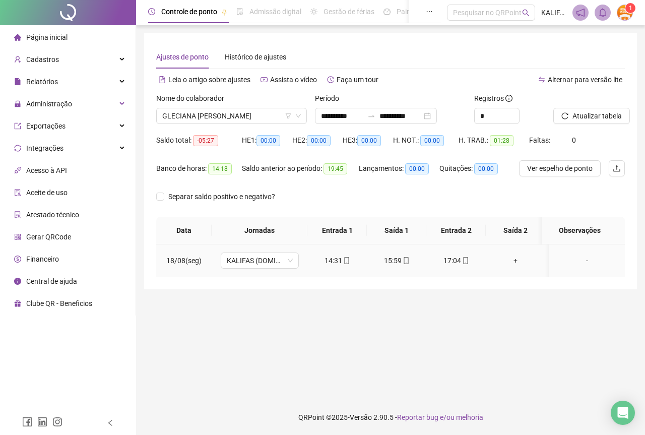
click at [458, 262] on div "17:04" at bounding box center [455, 260] width 43 height 11
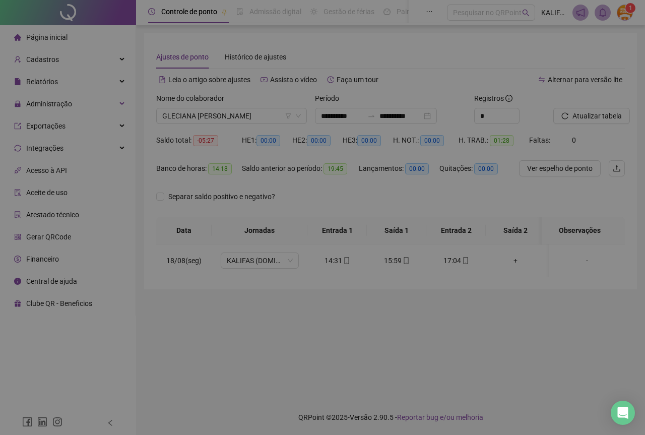
type input "**********"
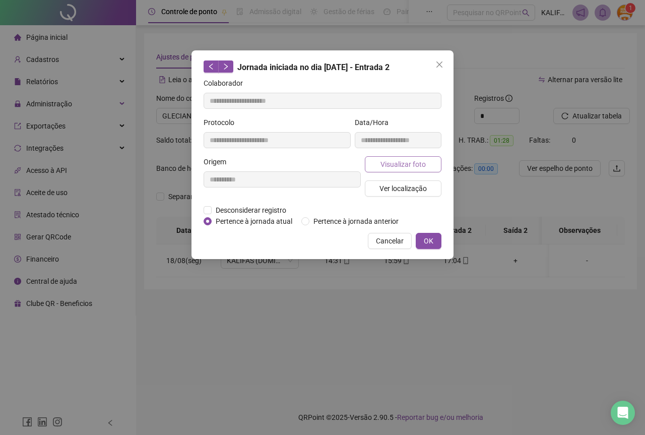
click at [407, 167] on span "Visualizar foto" at bounding box center [402, 164] width 45 height 11
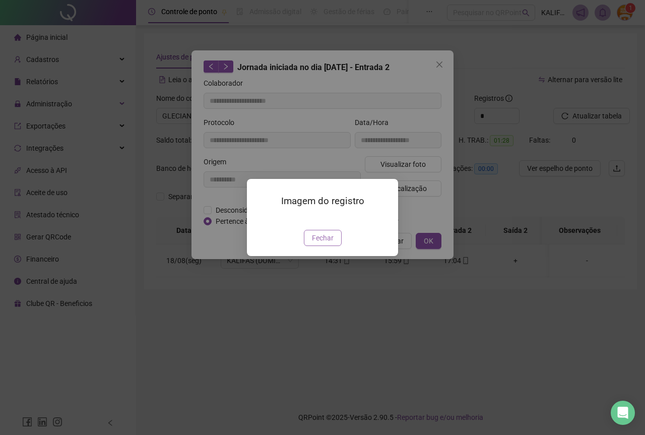
click at [321, 246] on button "Fechar" at bounding box center [323, 238] width 38 height 16
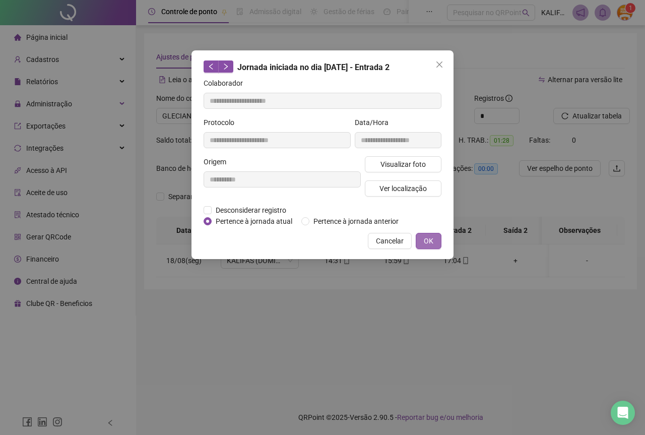
click at [434, 235] on button "OK" at bounding box center [429, 241] width 26 height 16
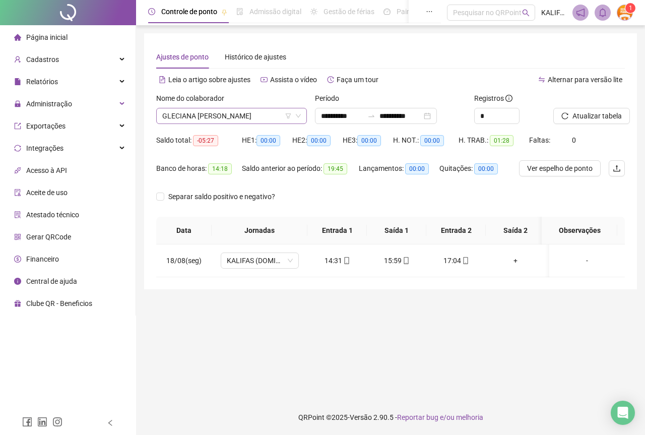
click at [240, 118] on span "GLECIANA [PERSON_NAME]" at bounding box center [231, 115] width 139 height 15
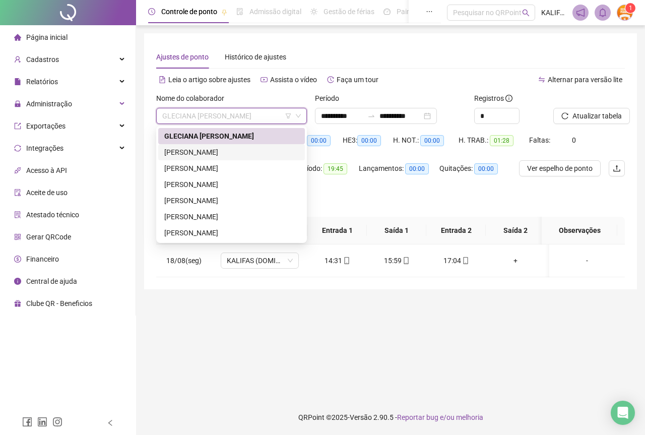
click at [216, 147] on div "[PERSON_NAME]" at bounding box center [231, 152] width 134 height 11
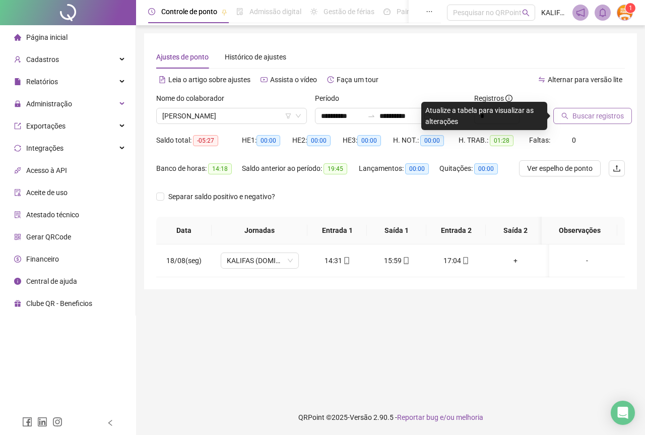
click at [568, 116] on icon "search" at bounding box center [564, 115] width 7 height 7
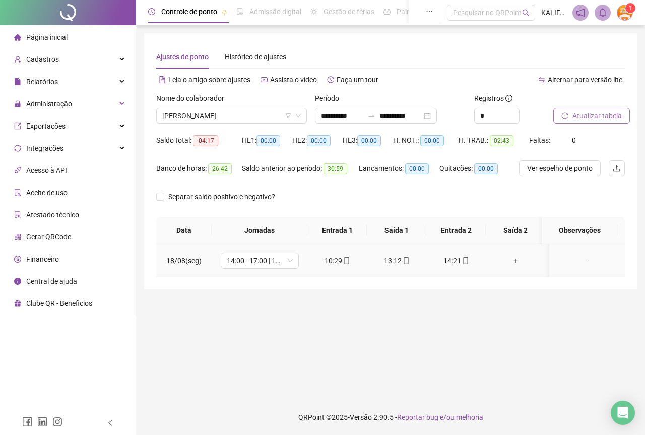
click at [336, 262] on div "10:29" at bounding box center [336, 260] width 43 height 11
type input "**********"
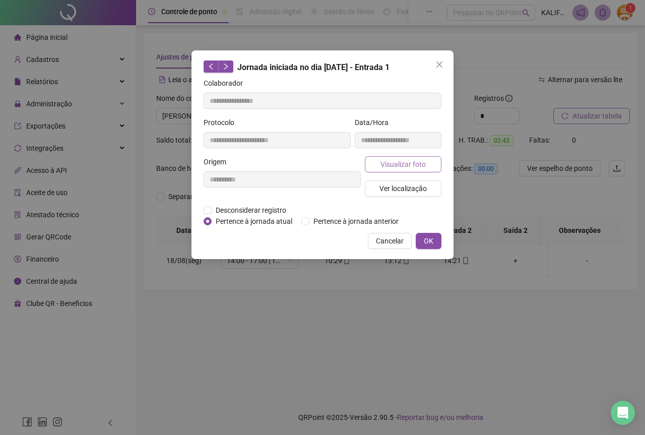
click at [382, 159] on span "Visualizar foto" at bounding box center [402, 164] width 45 height 11
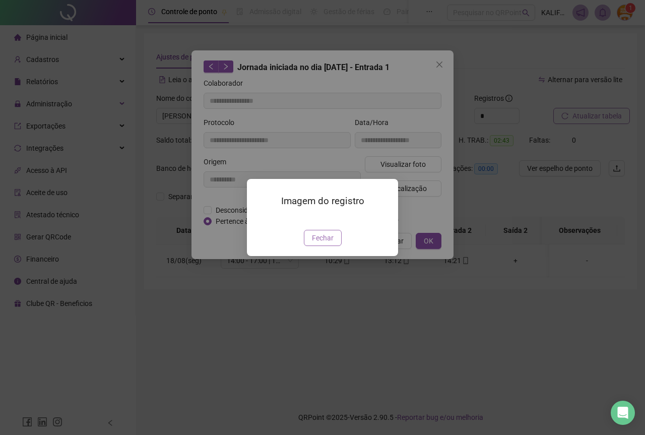
click at [321, 243] on span "Fechar" at bounding box center [323, 237] width 22 height 11
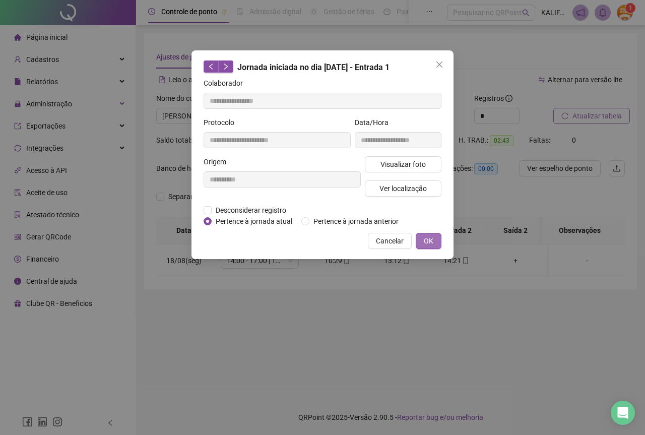
click at [439, 235] on button "OK" at bounding box center [429, 241] width 26 height 16
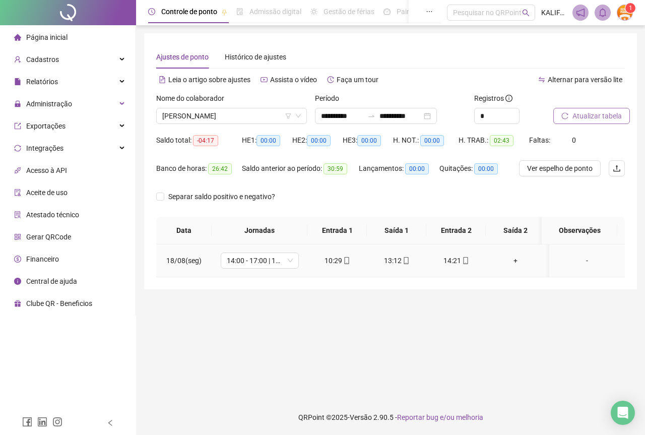
click at [405, 253] on td "13:12" at bounding box center [396, 260] width 59 height 33
click at [404, 257] on icon "mobile" at bounding box center [405, 260] width 7 height 7
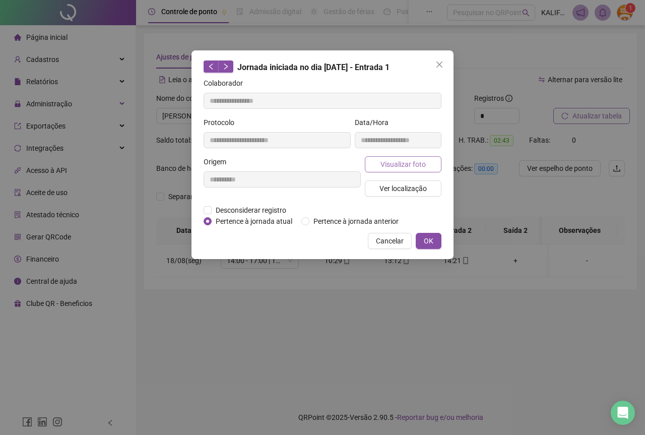
type input "**********"
click at [413, 166] on span "Visualizar foto" at bounding box center [402, 164] width 45 height 11
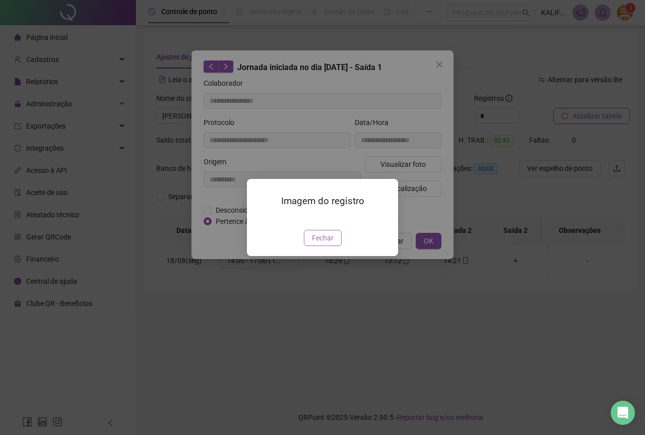
click at [309, 246] on button "Fechar" at bounding box center [323, 238] width 38 height 16
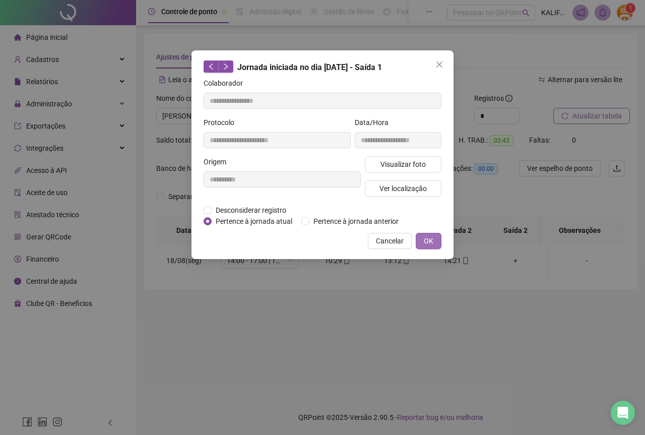
click at [429, 241] on span "OK" at bounding box center [429, 240] width 10 height 11
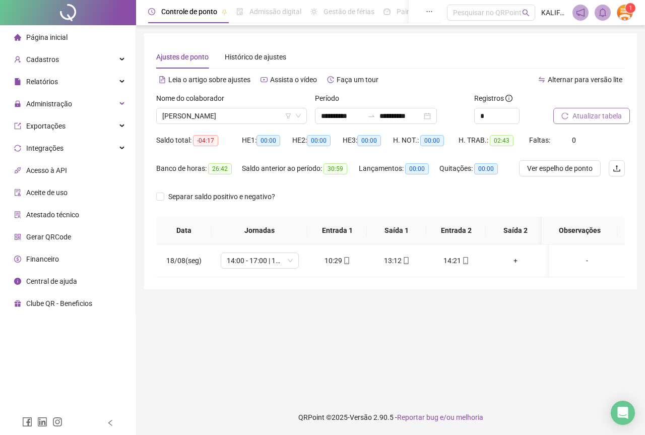
click at [272, 124] on div "Nome do colaborador [PERSON_NAME]" at bounding box center [231, 112] width 159 height 39
click at [263, 118] on span "[PERSON_NAME]" at bounding box center [231, 115] width 139 height 15
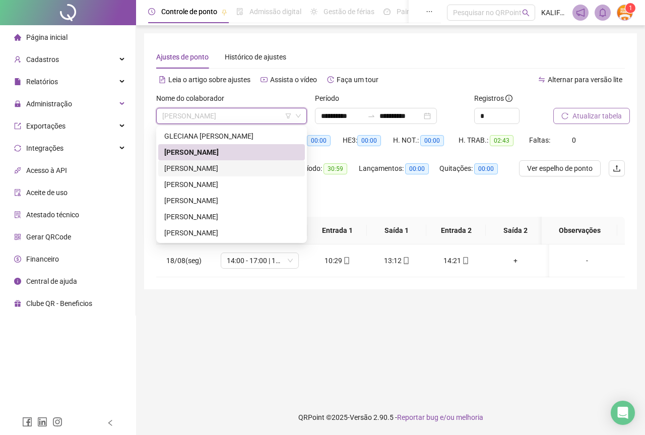
drag, startPoint x: 233, startPoint y: 165, endPoint x: 239, endPoint y: 166, distance: 6.6
click at [233, 166] on div "[PERSON_NAME]" at bounding box center [231, 168] width 134 height 11
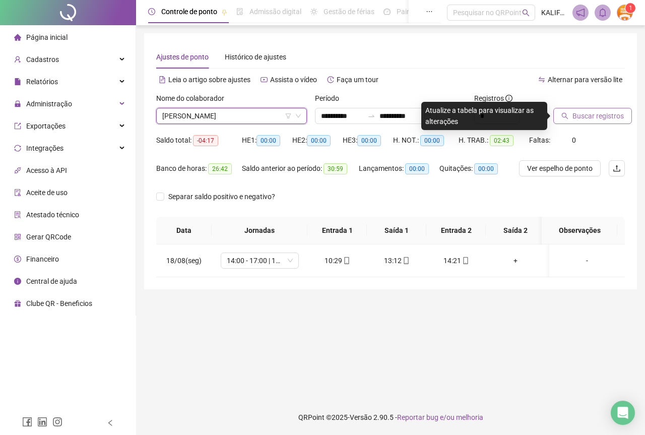
click at [591, 116] on span "Buscar registros" at bounding box center [597, 115] width 51 height 11
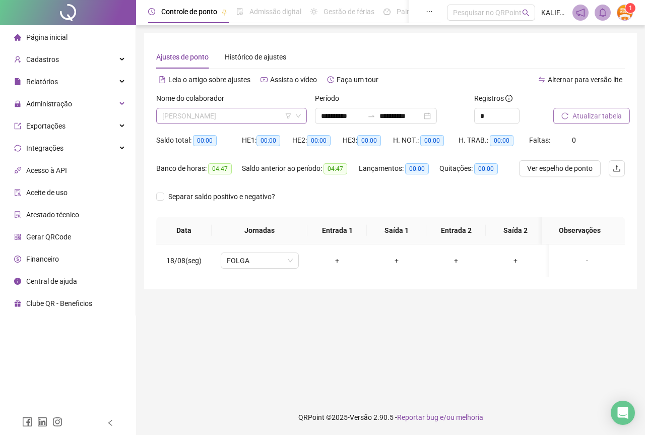
click at [236, 118] on span "[PERSON_NAME]" at bounding box center [231, 115] width 139 height 15
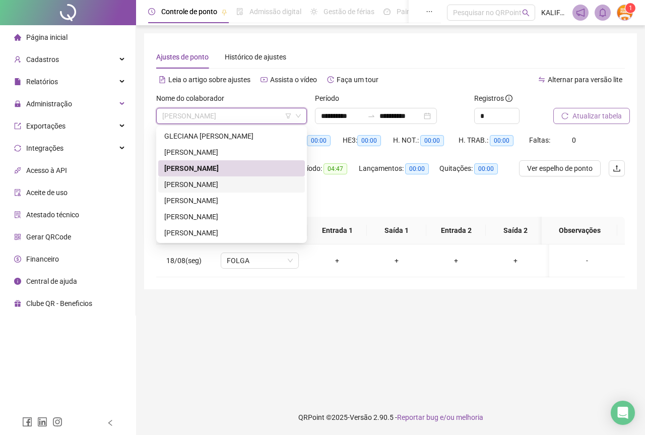
click at [238, 186] on div "[PERSON_NAME]" at bounding box center [231, 184] width 134 height 11
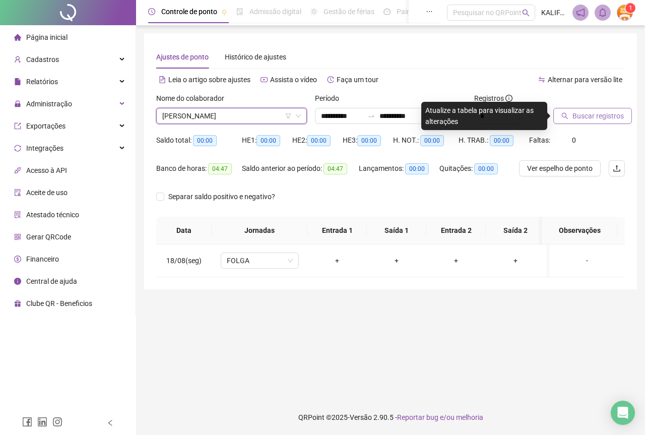
click at [572, 118] on button "Buscar registros" at bounding box center [592, 116] width 79 height 16
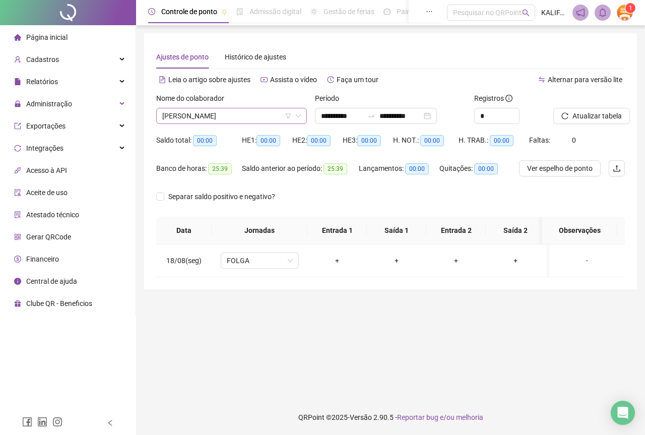
click at [218, 114] on span "[PERSON_NAME]" at bounding box center [231, 115] width 139 height 15
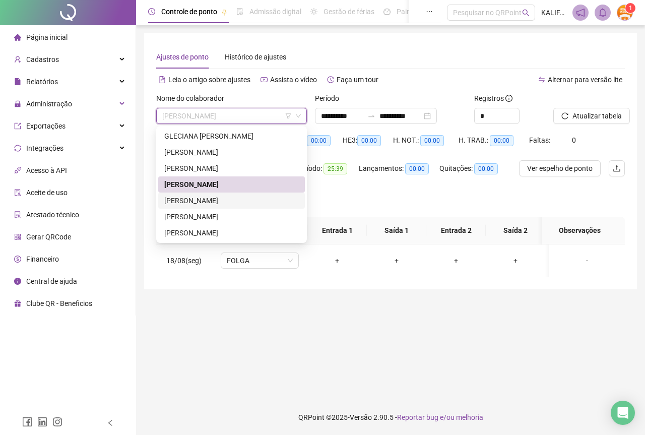
click at [235, 203] on div "[PERSON_NAME]" at bounding box center [231, 200] width 134 height 11
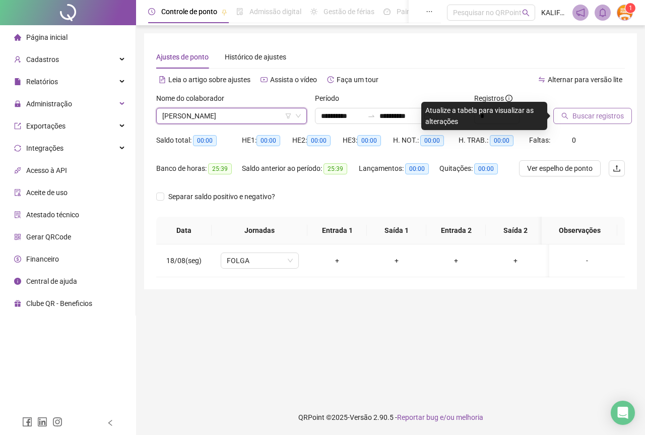
click at [564, 120] on button "Buscar registros" at bounding box center [592, 116] width 79 height 16
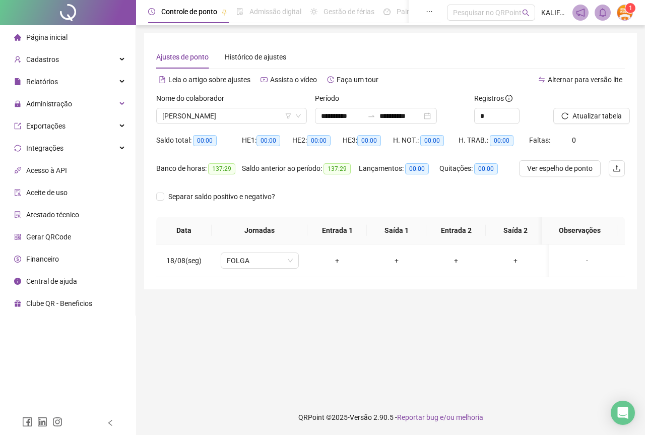
click at [192, 107] on div "Nome do colaborador" at bounding box center [231, 100] width 151 height 15
click at [208, 123] on div "[PERSON_NAME]" at bounding box center [231, 116] width 151 height 16
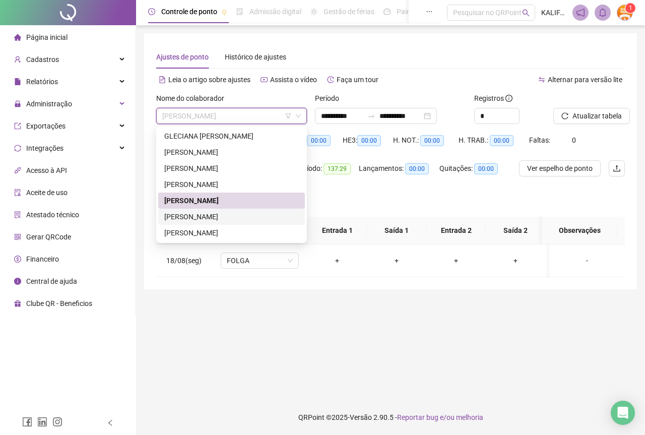
click at [212, 214] on div "[PERSON_NAME]" at bounding box center [231, 216] width 134 height 11
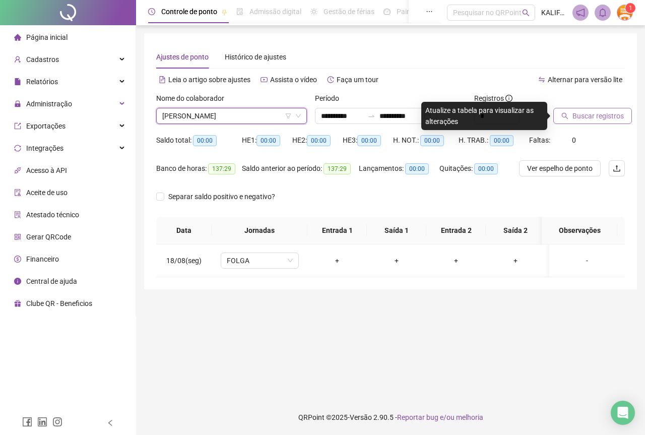
click at [584, 112] on span "Buscar registros" at bounding box center [597, 115] width 51 height 11
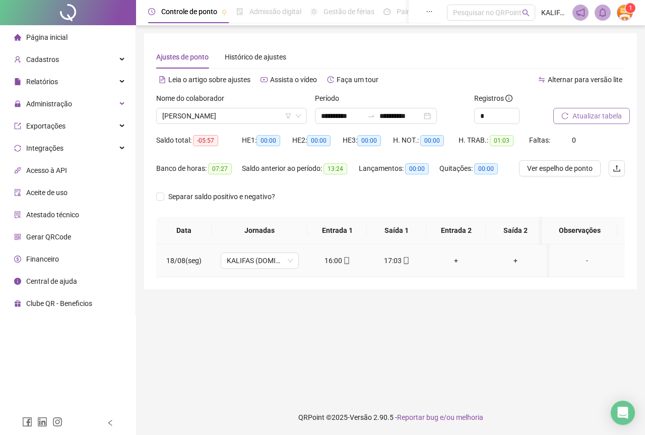
click at [350, 263] on div "16:00" at bounding box center [336, 260] width 43 height 11
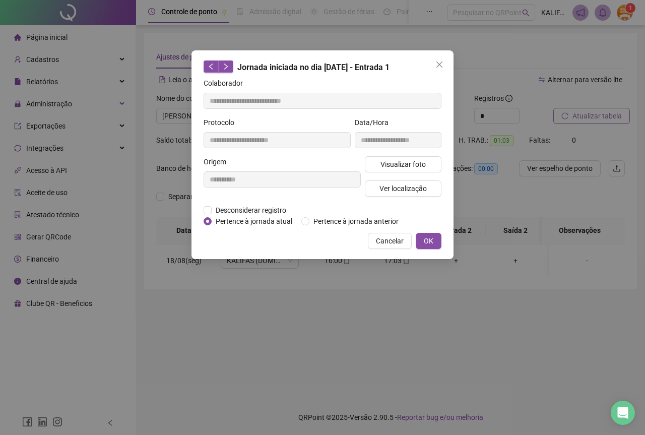
click at [414, 154] on div "**********" at bounding box center [398, 136] width 91 height 39
click at [414, 158] on button "Visualizar foto" at bounding box center [403, 164] width 77 height 16
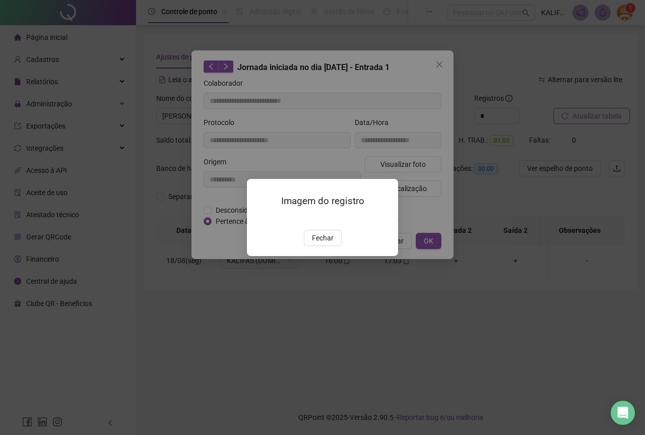
click at [328, 256] on div "Imagem do registro Fechar" at bounding box center [322, 217] width 151 height 77
click at [324, 243] on span "Fechar" at bounding box center [323, 237] width 22 height 11
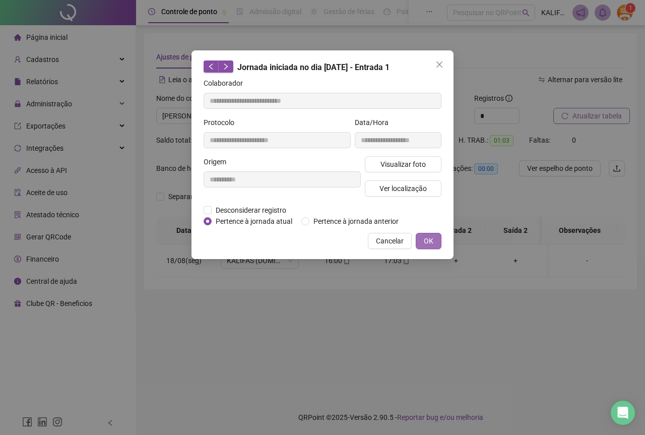
click at [418, 241] on button "OK" at bounding box center [429, 241] width 26 height 16
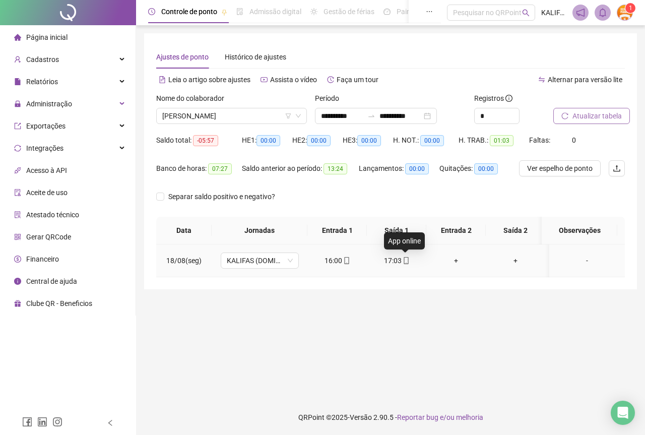
click at [402, 262] on icon "mobile" at bounding box center [405, 260] width 7 height 7
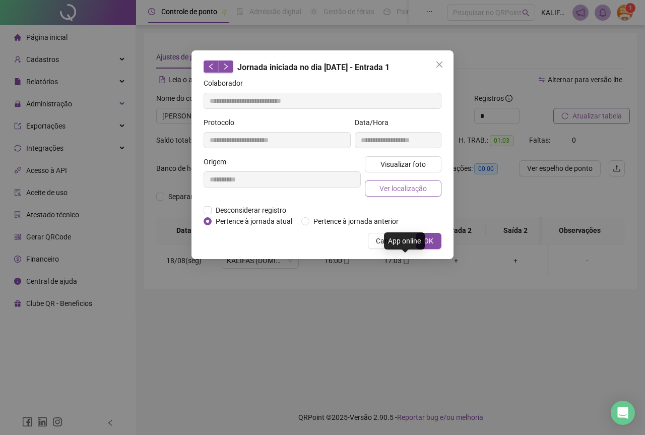
type input "**********"
click at [385, 168] on span "Visualizar foto" at bounding box center [402, 164] width 45 height 11
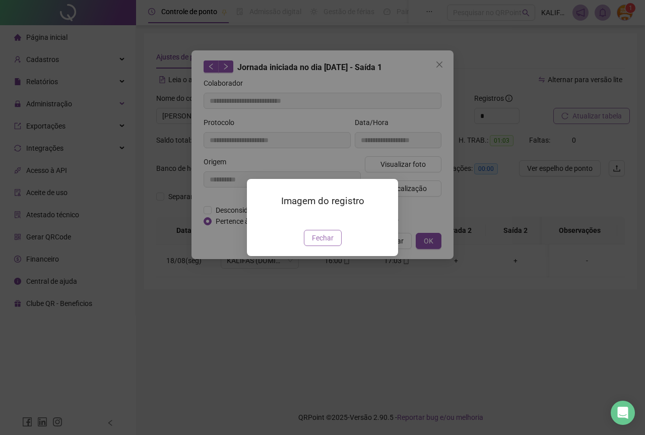
click at [308, 246] on button "Fechar" at bounding box center [323, 238] width 38 height 16
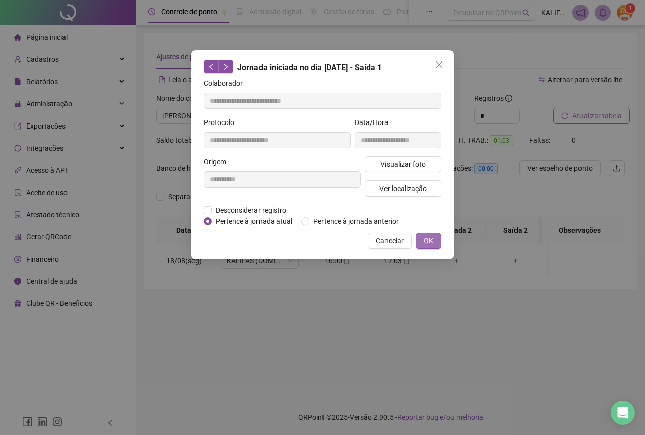
click at [434, 238] on button "OK" at bounding box center [429, 241] width 26 height 16
